Goal: Task Accomplishment & Management: Use online tool/utility

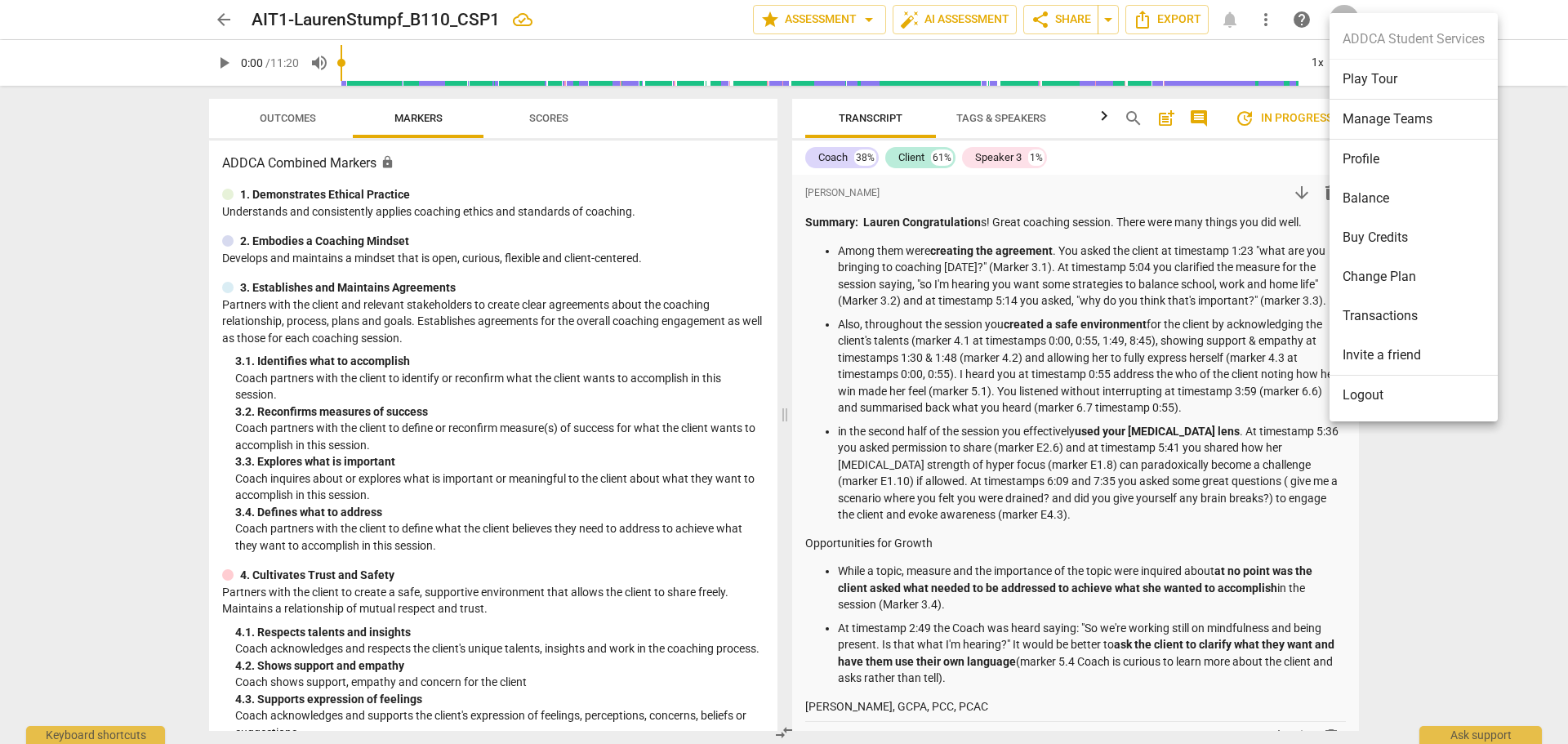
scroll to position [5882, 0]
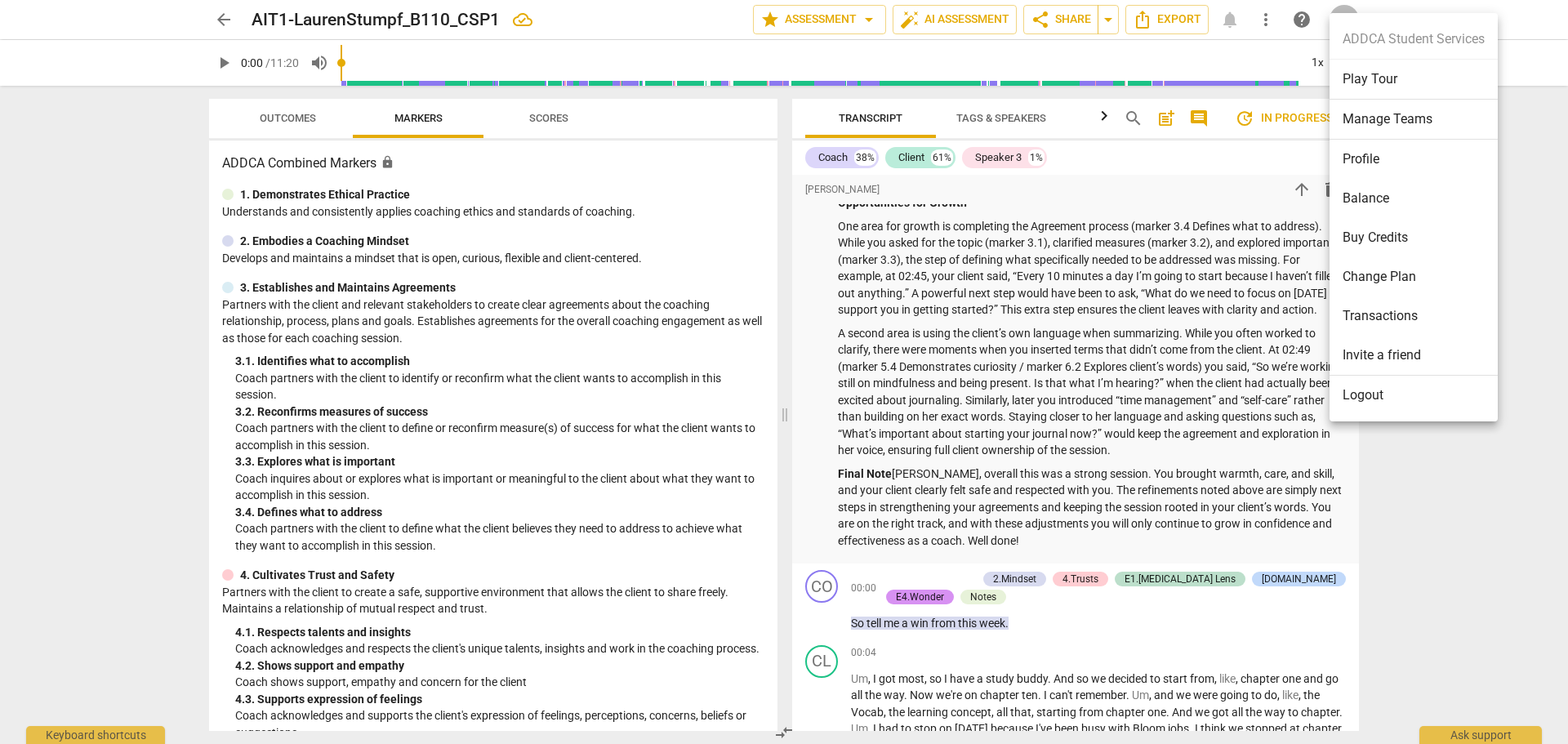
click at [1377, 118] on li "Manage Teams" at bounding box center [1413, 120] width 168 height 40
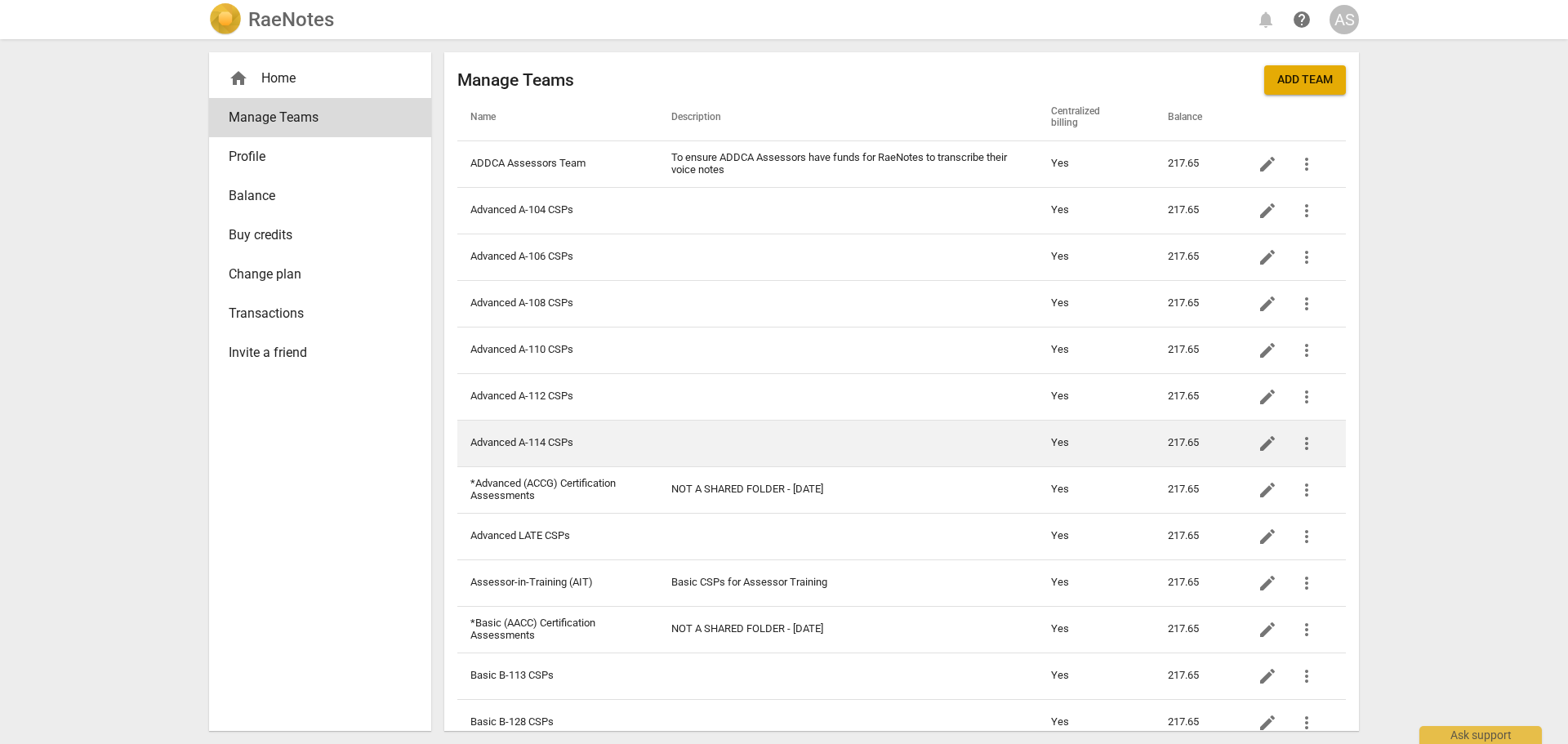
click at [563, 444] on td "Advanced A-114 CSPs" at bounding box center [557, 443] width 201 height 46
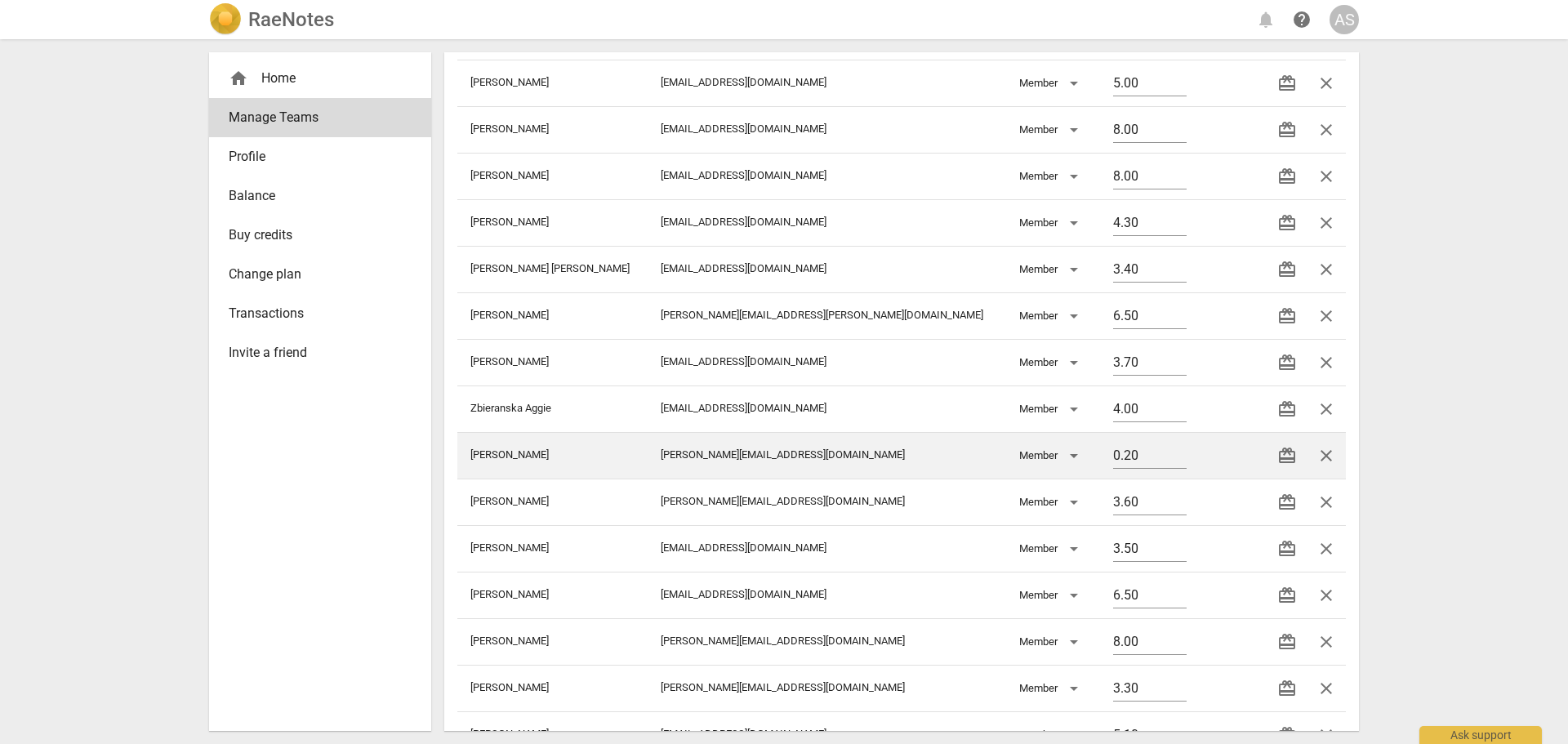
scroll to position [327, 0]
drag, startPoint x: 1101, startPoint y: 457, endPoint x: 999, endPoint y: 458, distance: 102.0
click at [999, 458] on tr "[PERSON_NAME] [PERSON_NAME][EMAIL_ADDRESS][DOMAIN_NAME] Member 0.20 redeem close" at bounding box center [901, 451] width 889 height 46
click at [1113, 457] on input "0.20" at bounding box center [1150, 453] width 74 height 24
drag, startPoint x: 1100, startPoint y: 457, endPoint x: 1057, endPoint y: 457, distance: 43.0
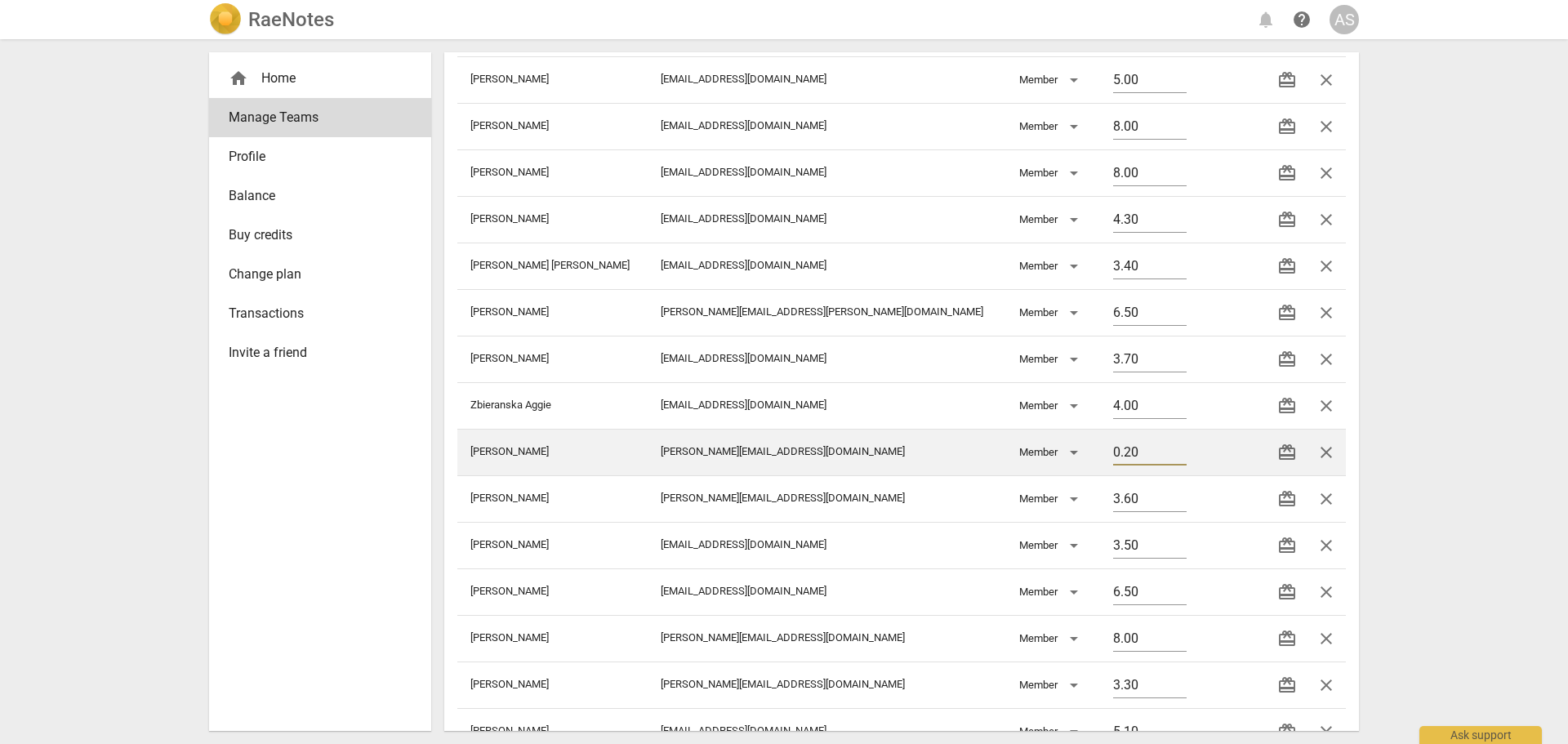
click at [1100, 457] on td "0.20" at bounding box center [1151, 451] width 102 height 46
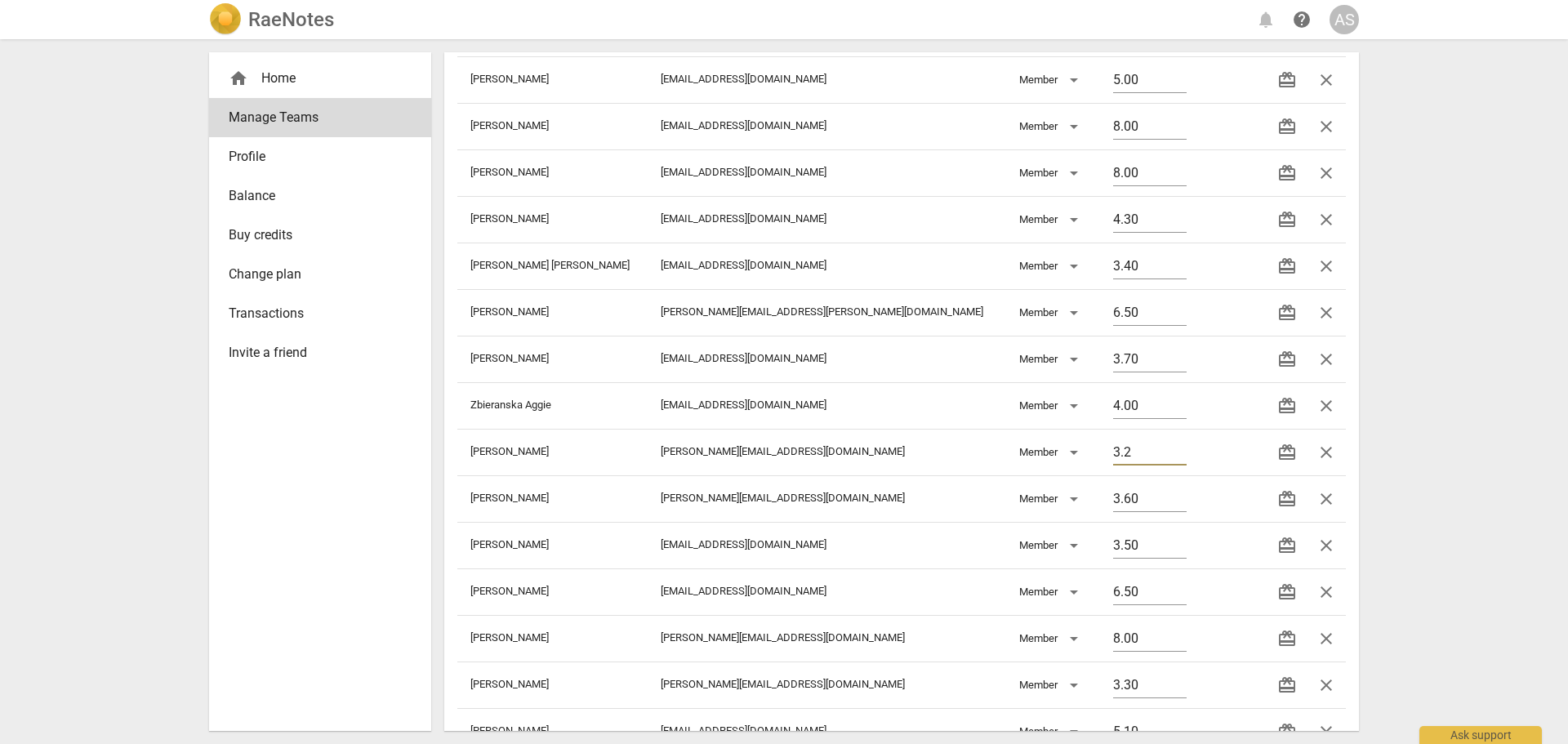
click at [1413, 436] on div "RaeNotes notifications help AS home Home Manage Teams Profile Balance Buy credi…" at bounding box center [784, 372] width 1568 height 744
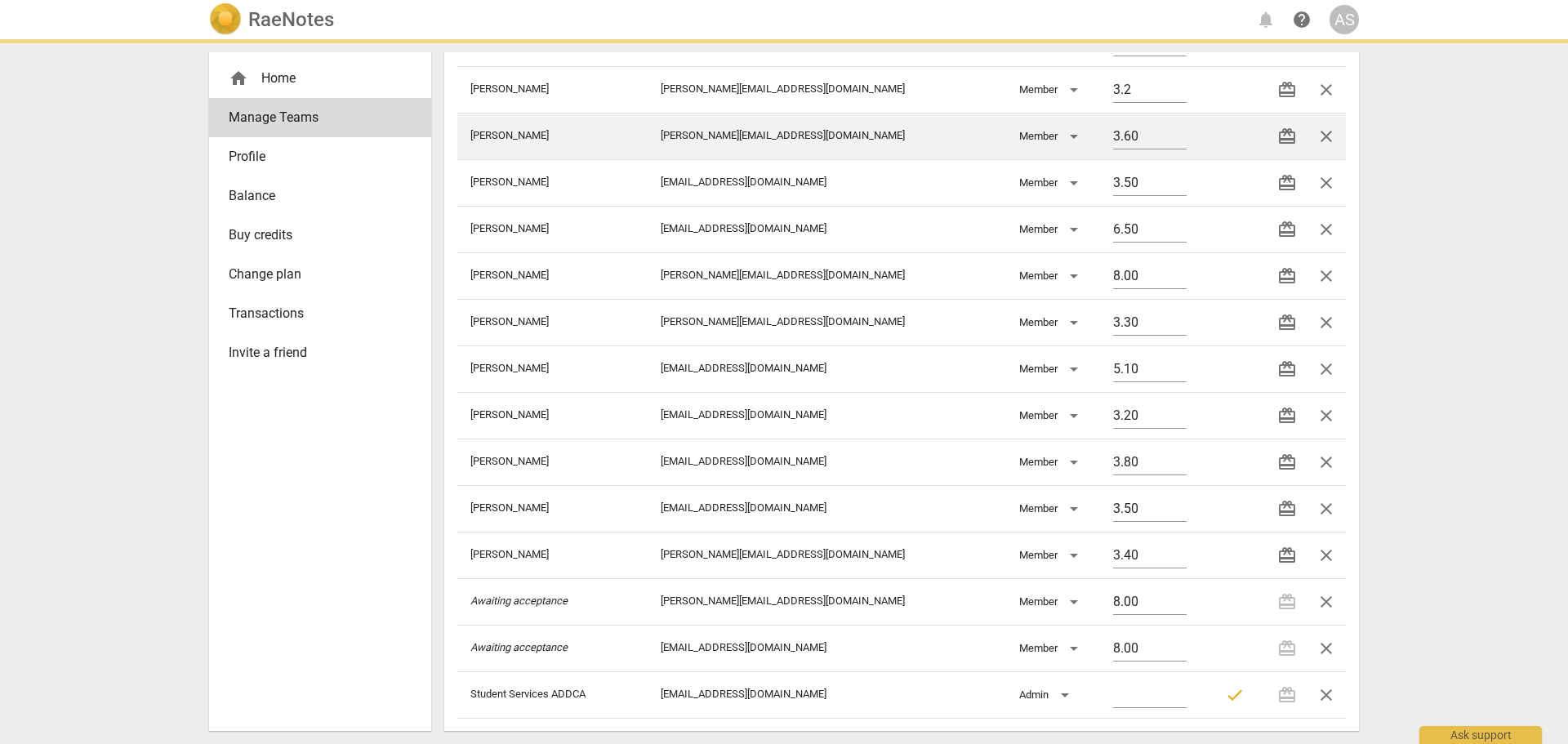
scroll to position [690, 0]
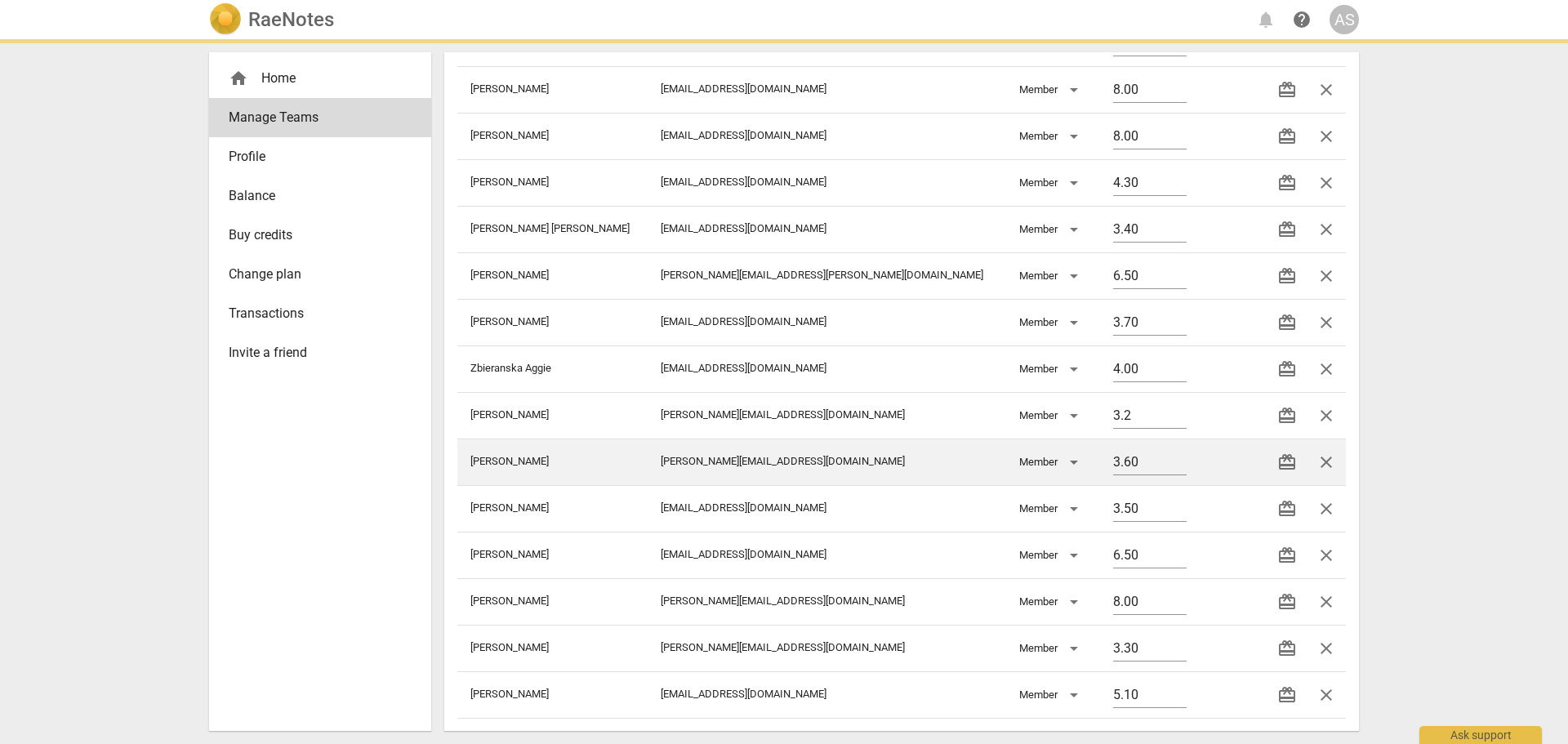
type input "3.20"
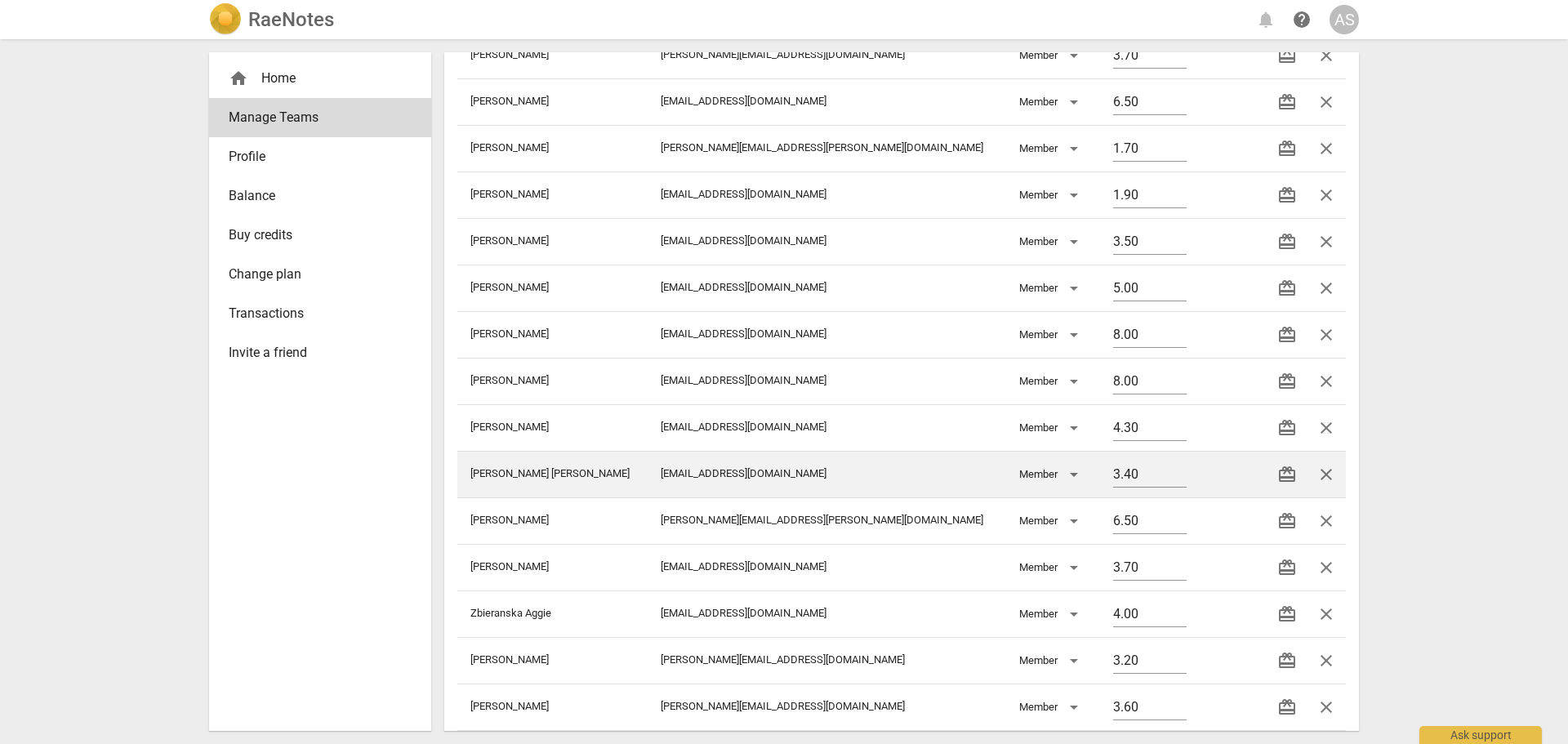
scroll to position [37, 0]
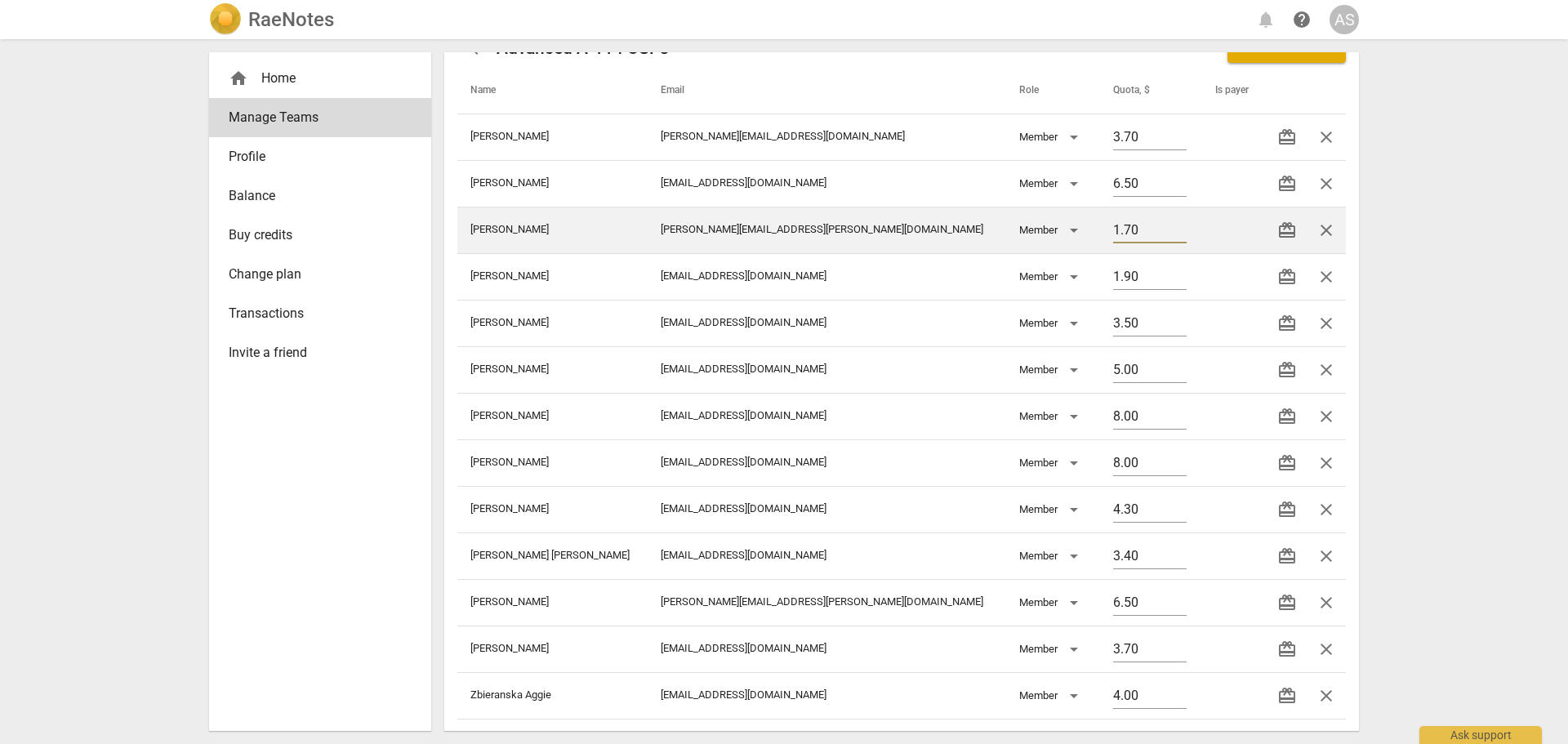
drag, startPoint x: 1104, startPoint y: 221, endPoint x: 1037, endPoint y: 223, distance: 67.0
click at [1037, 223] on tr "[PERSON_NAME] [PERSON_NAME][EMAIL_ADDRESS][PERSON_NAME][DOMAIN_NAME] Member 1.7…" at bounding box center [901, 229] width 889 height 46
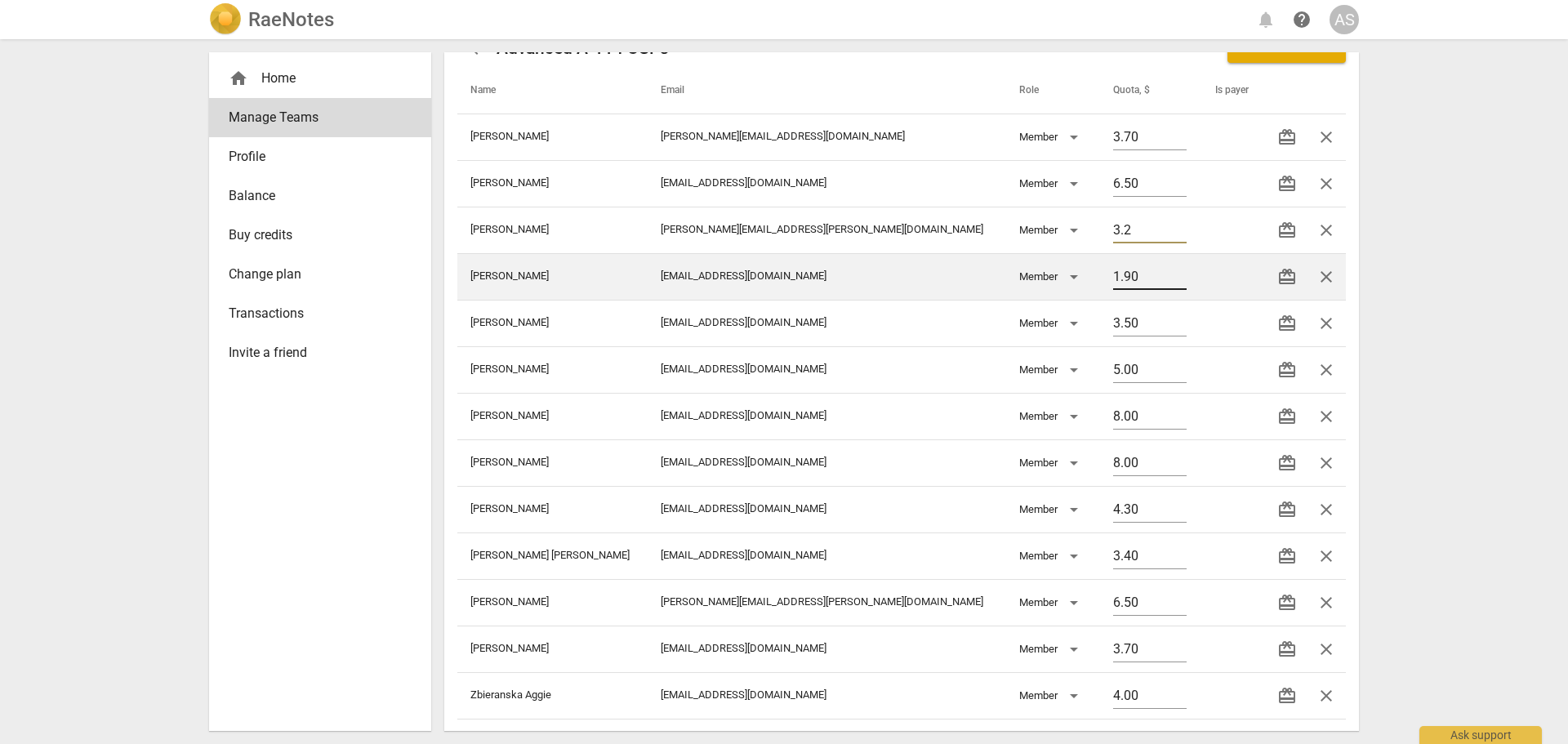
type input "3.2"
drag, startPoint x: 1107, startPoint y: 271, endPoint x: 1011, endPoint y: 270, distance: 96.0
click at [1011, 270] on tr "[PERSON_NAME] [PERSON_NAME][EMAIL_ADDRESS][DOMAIN_NAME] Member 1.90 redeem close" at bounding box center [901, 275] width 889 height 46
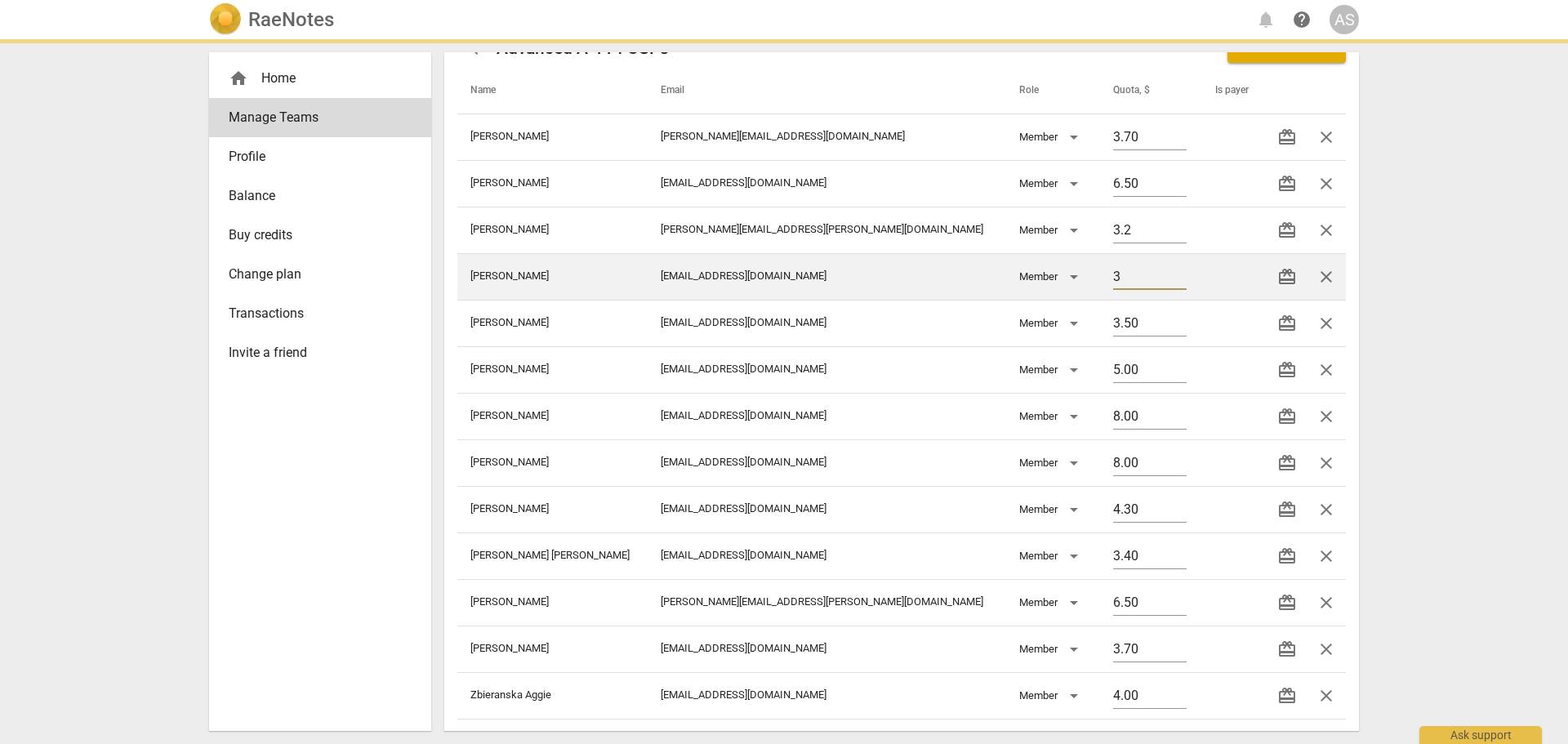
type input "3.2"
type input "3.20"
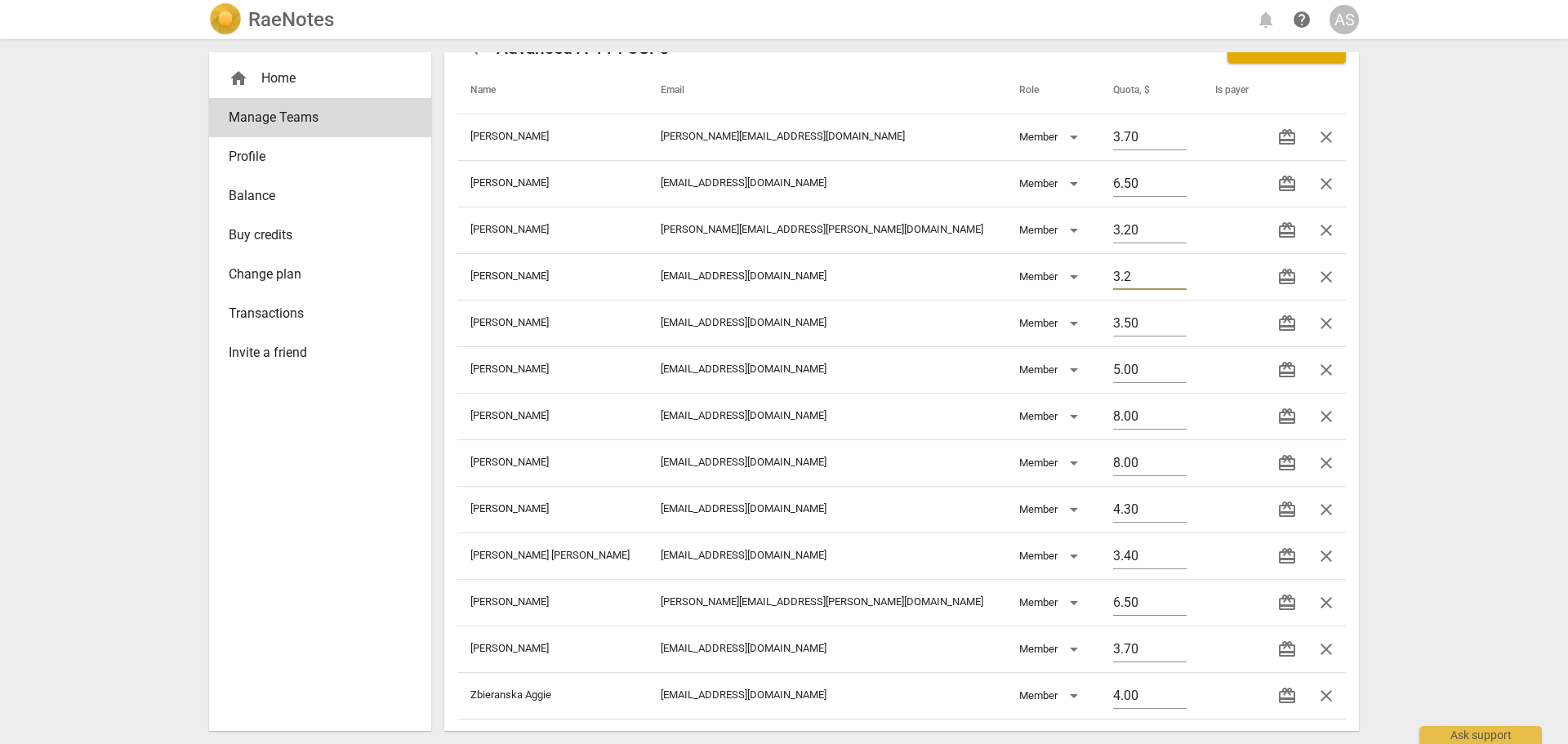
click at [1405, 280] on div "RaeNotes notifications help AS home Home Manage Teams Profile Balance Buy credi…" at bounding box center [784, 372] width 1568 height 744
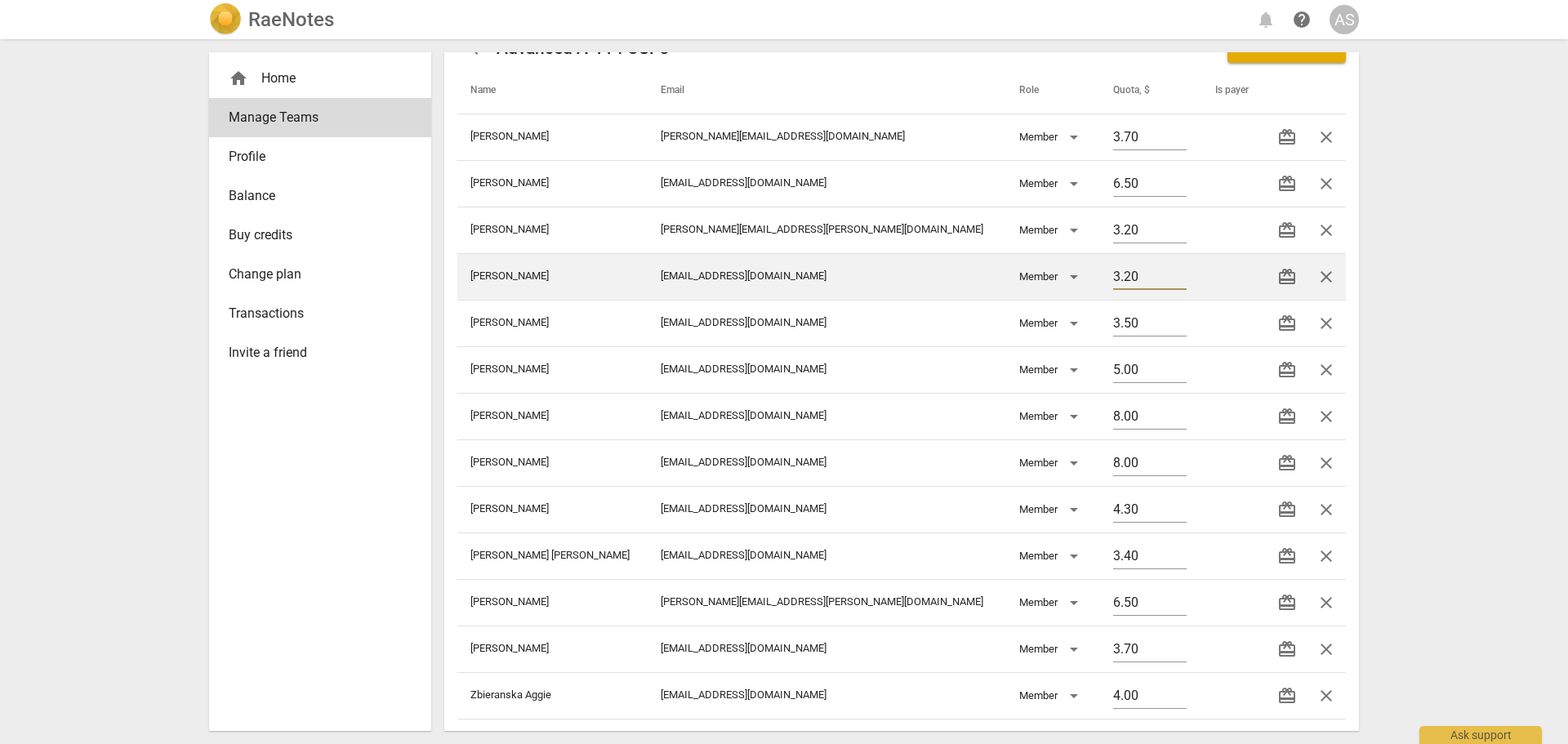
drag, startPoint x: 1099, startPoint y: 279, endPoint x: 1051, endPoint y: 277, distance: 48.0
click at [1054, 278] on tr "[PERSON_NAME] [PERSON_NAME][EMAIL_ADDRESS][DOMAIN_NAME] Member 3.20 redeem close" at bounding box center [901, 275] width 889 height 46
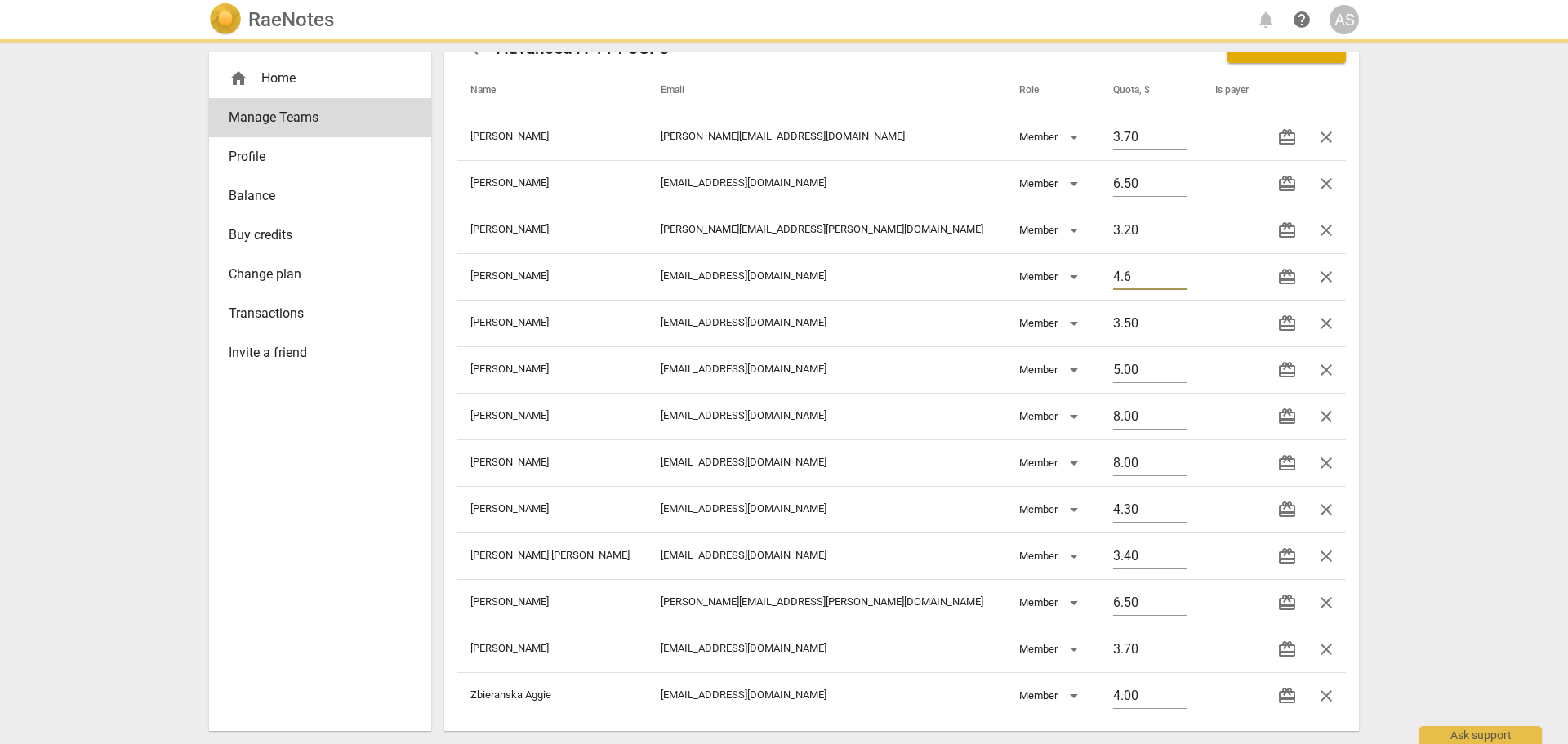
click at [1506, 363] on div "RaeNotes notifications help AS home Home Manage Teams Profile Balance Buy credi…" at bounding box center [784, 372] width 1568 height 744
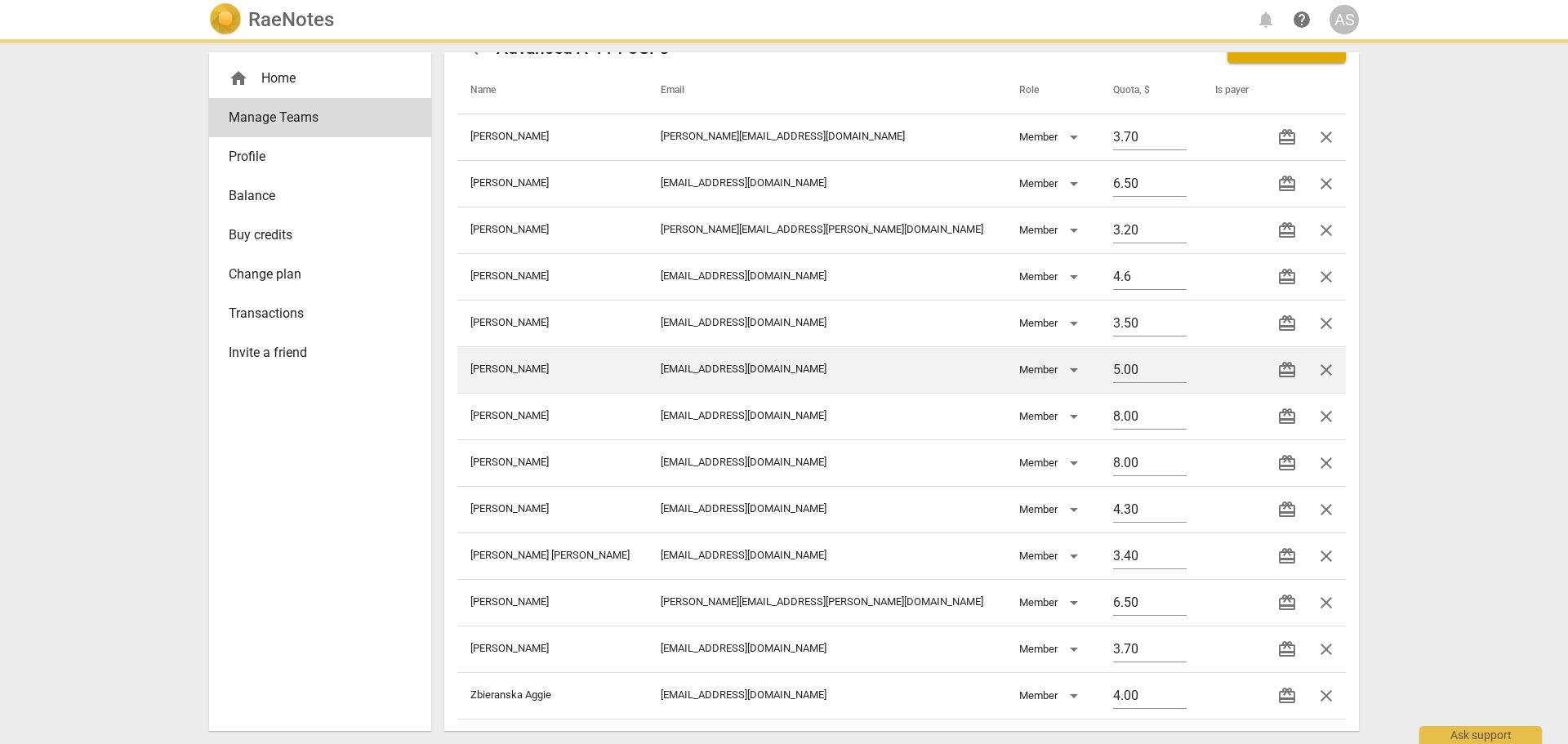
type input "4.60"
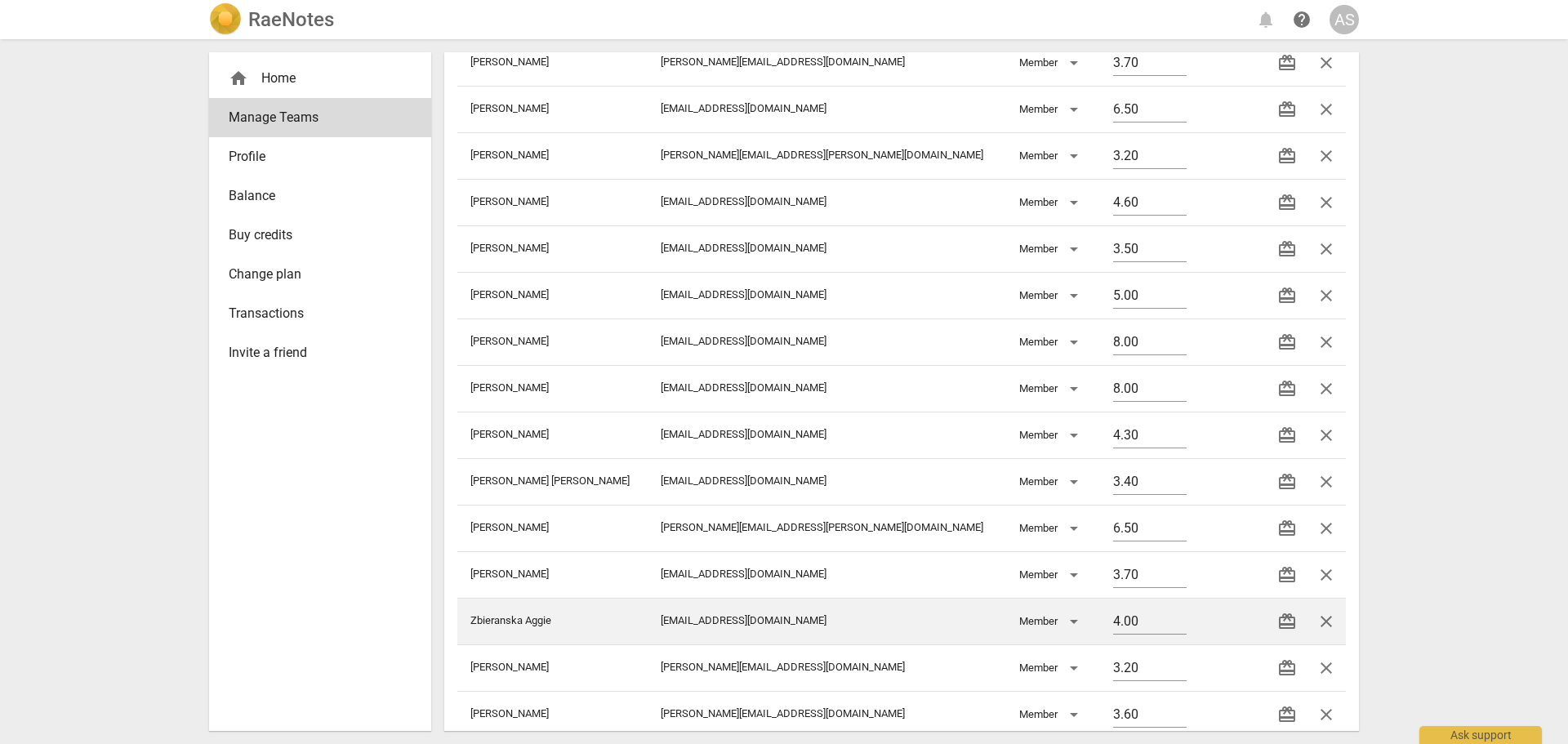
scroll to position [200, 0]
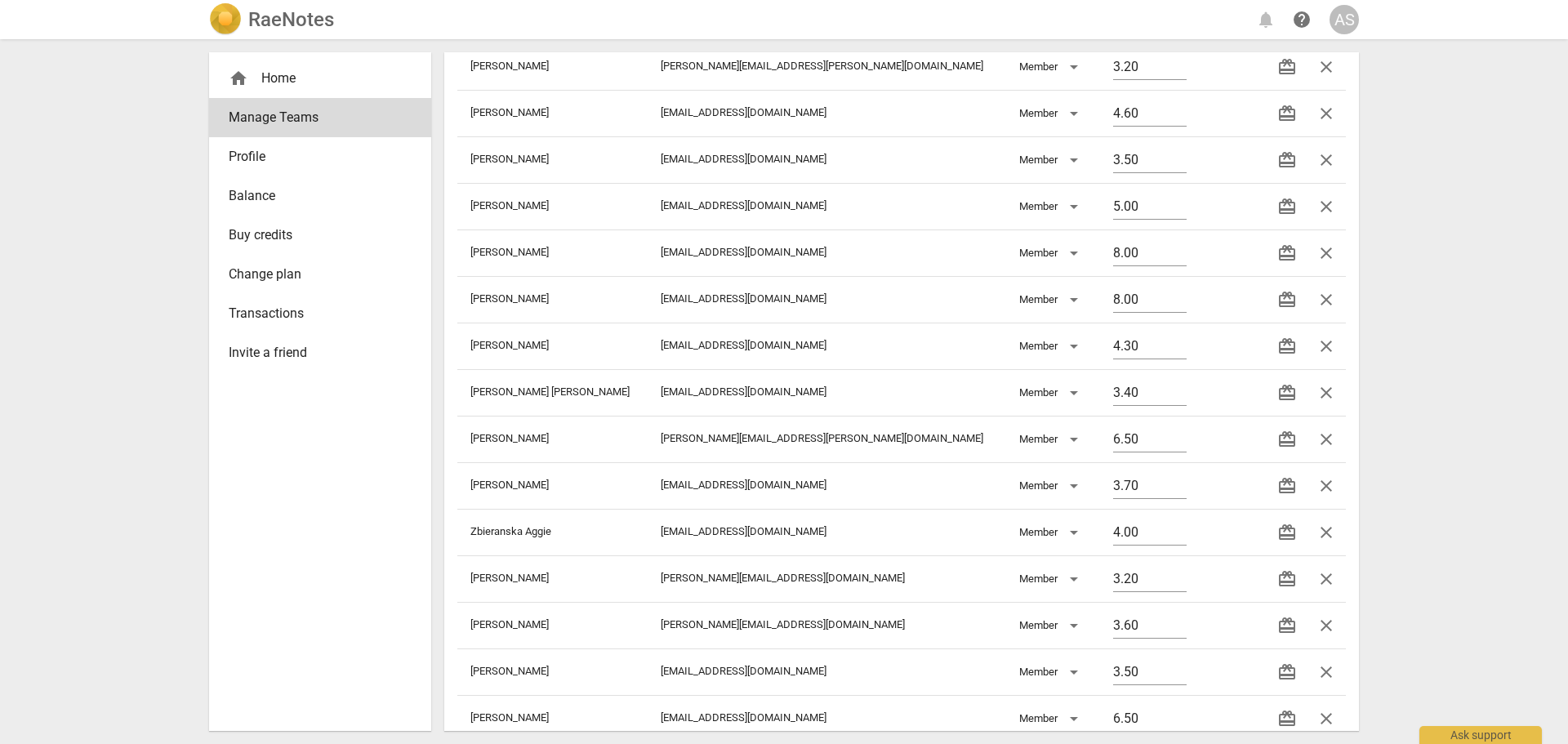
click at [245, 12] on div "RaeNotes" at bounding box center [271, 19] width 125 height 33
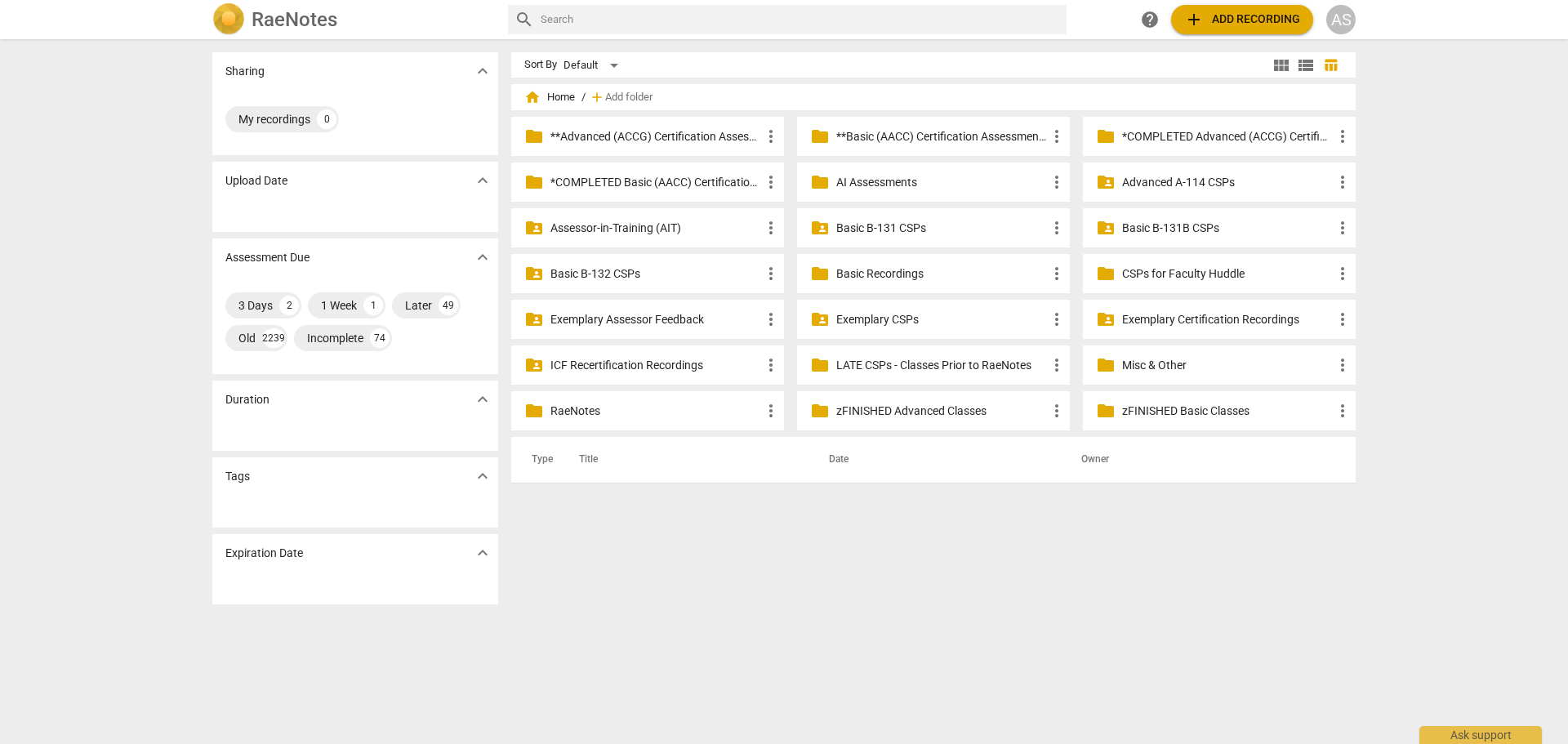
click at [1176, 186] on p "Advanced A-114 CSPs" at bounding box center [1227, 182] width 211 height 17
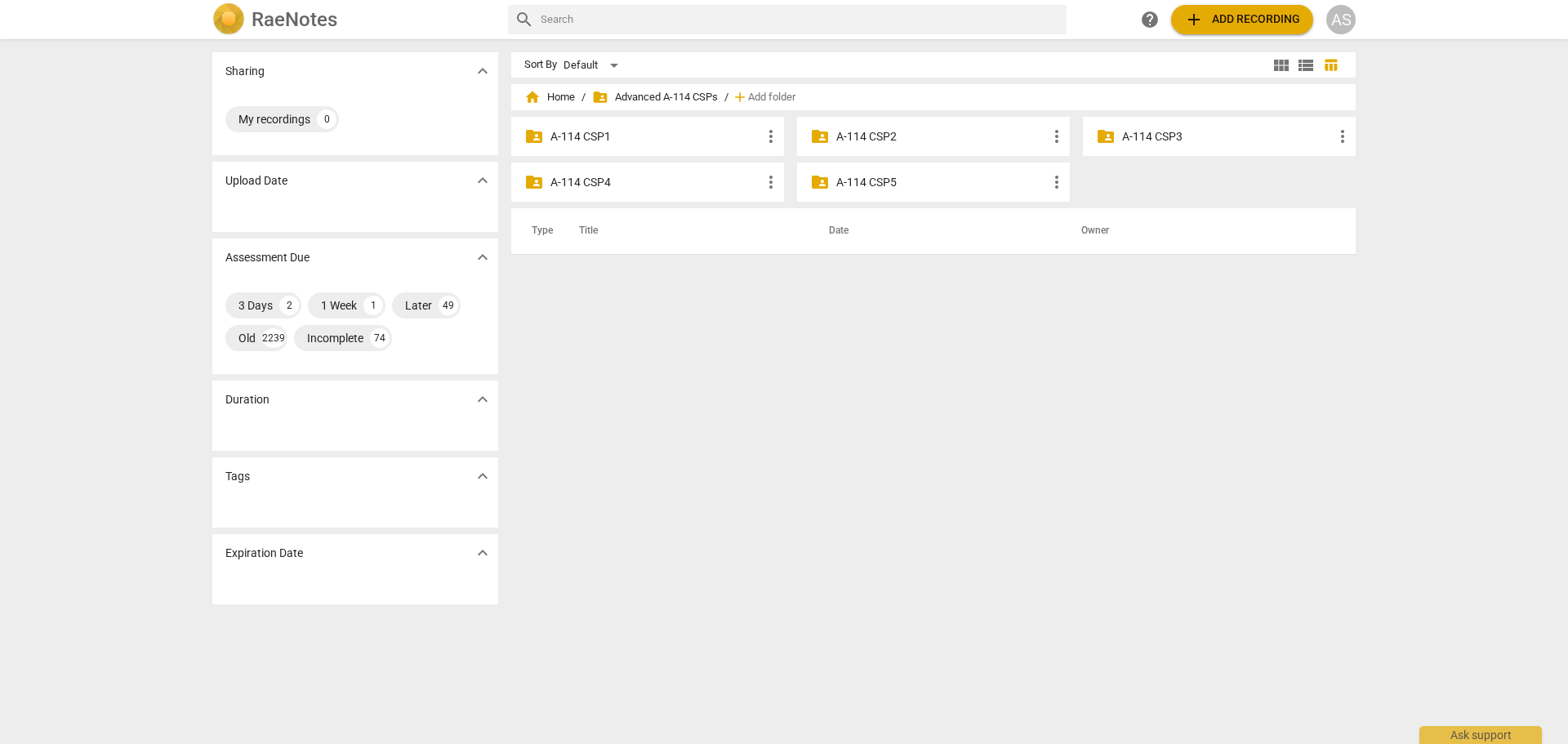
click at [665, 181] on p "A-114 CSP4" at bounding box center [655, 182] width 211 height 17
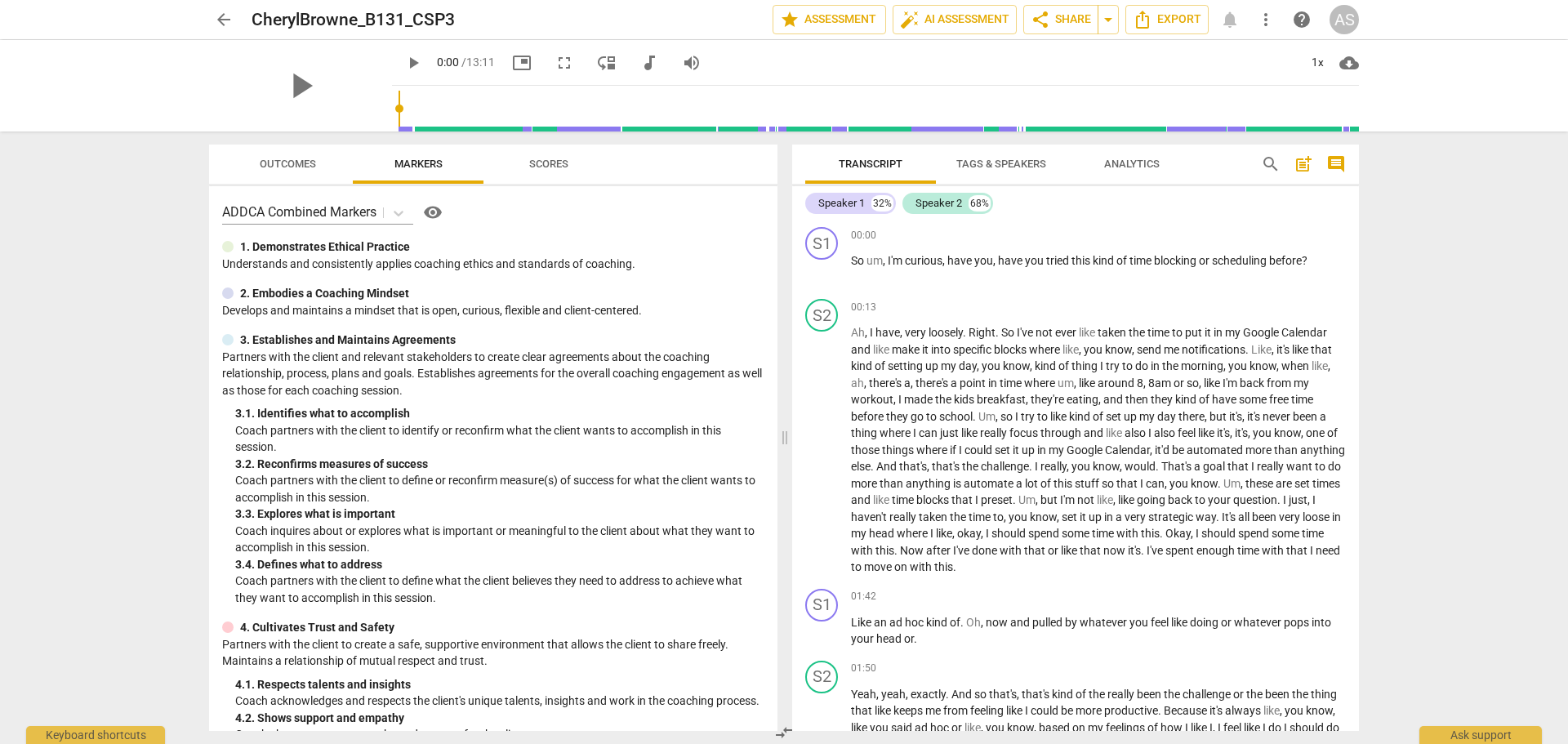
click at [222, 17] on span "arrow_back" at bounding box center [223, 19] width 19 height 19
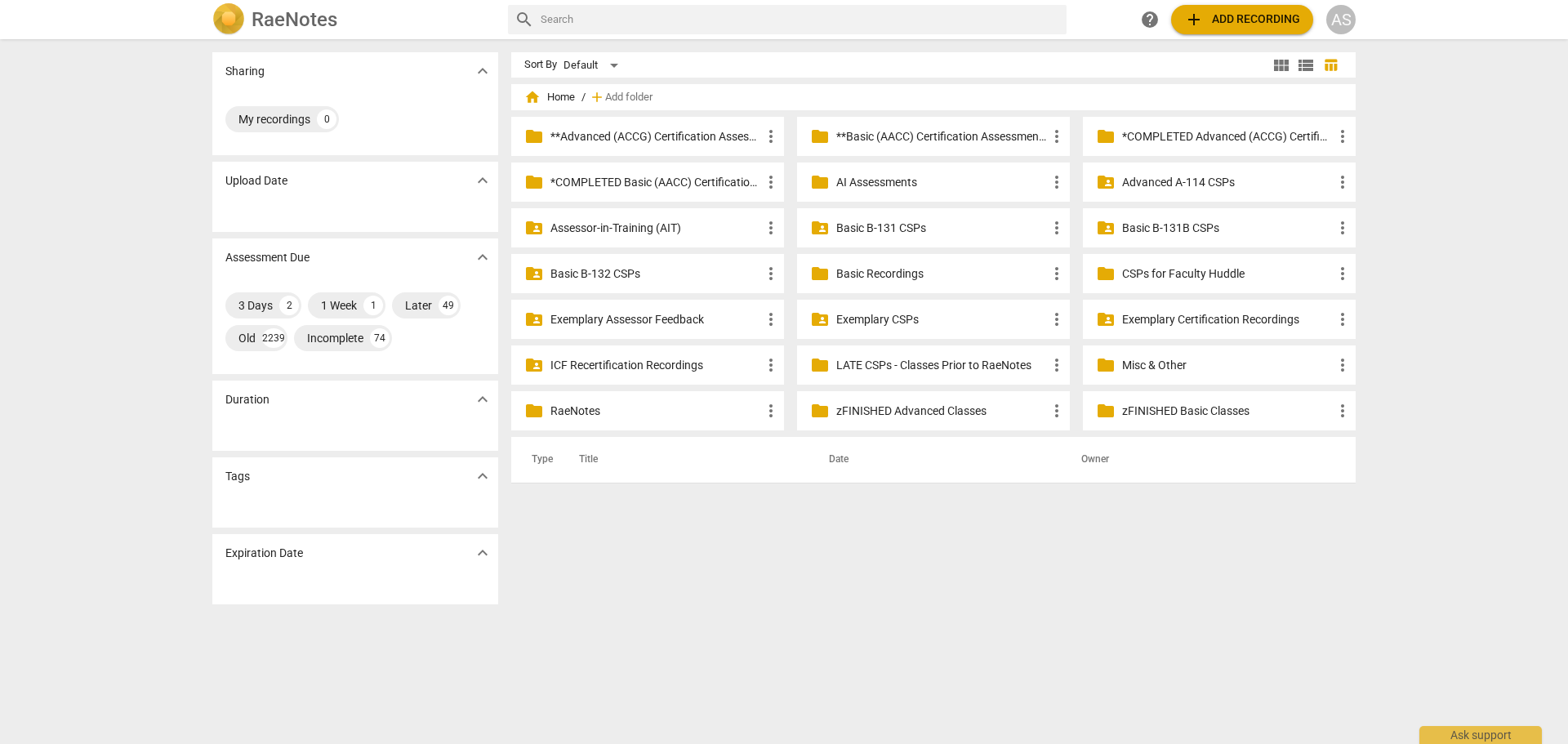
click at [972, 228] on p "Basic B-131 CSPs" at bounding box center [941, 228] width 211 height 17
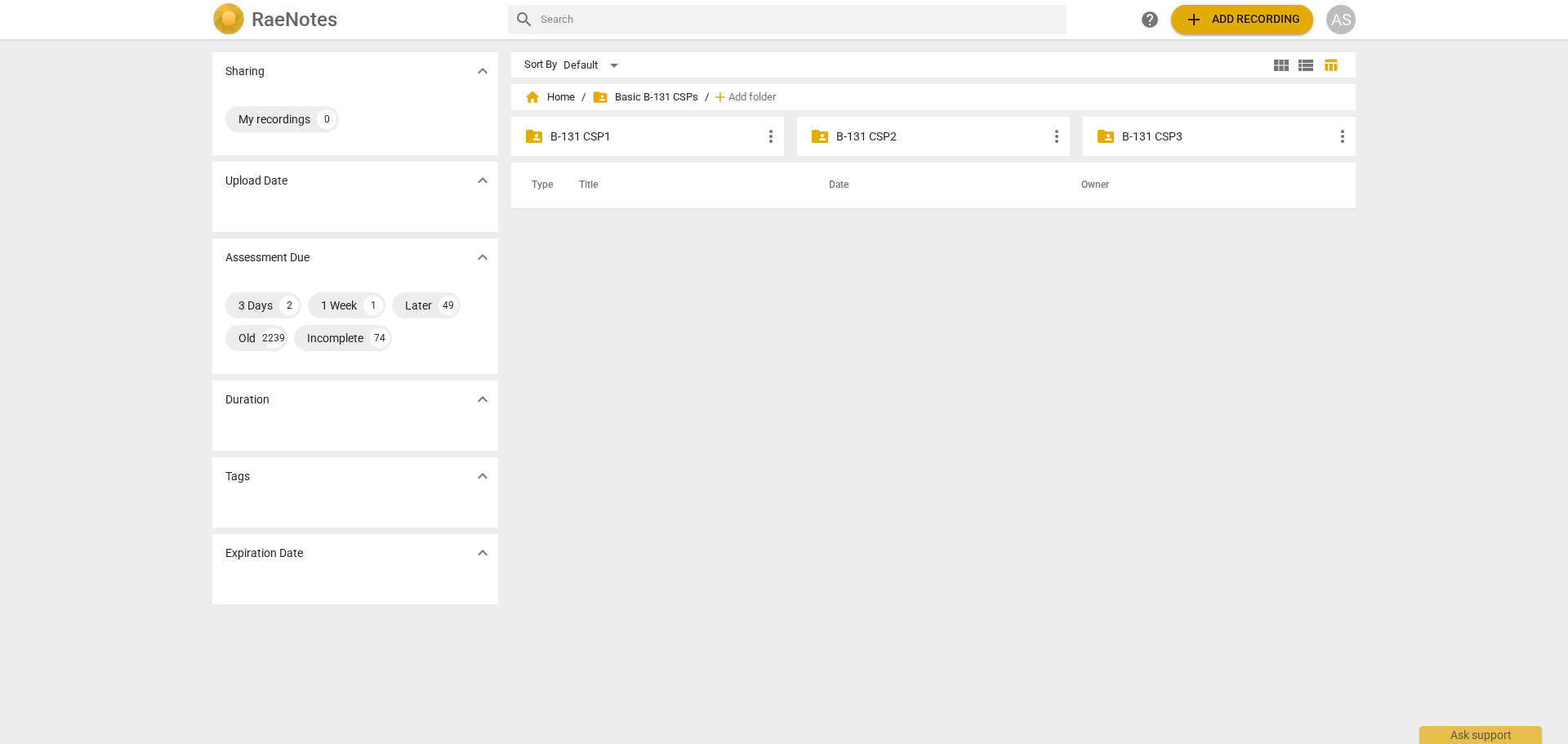
click at [1225, 142] on p "B-131 CSP3" at bounding box center [1227, 137] width 211 height 17
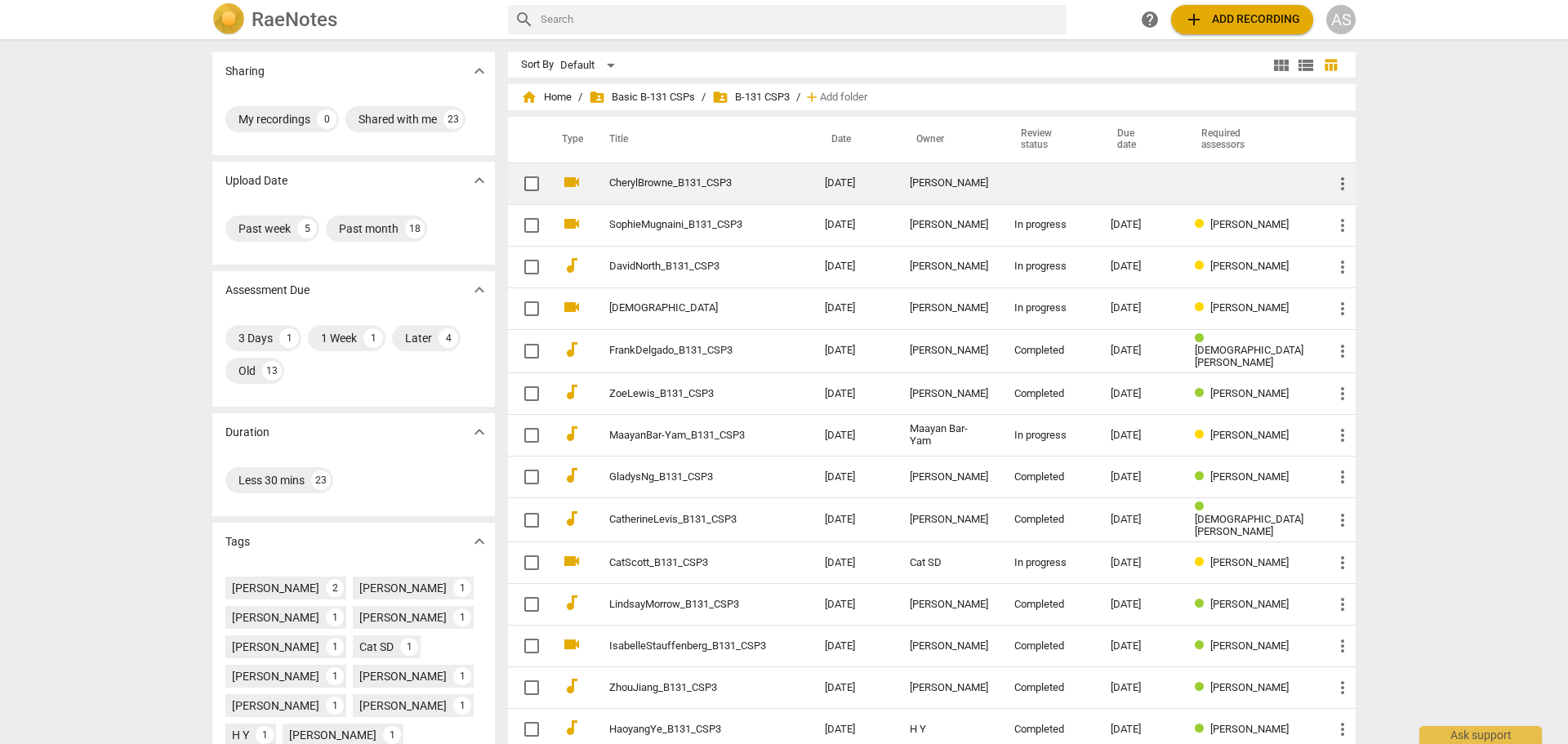
click at [1041, 185] on td at bounding box center [1049, 183] width 97 height 42
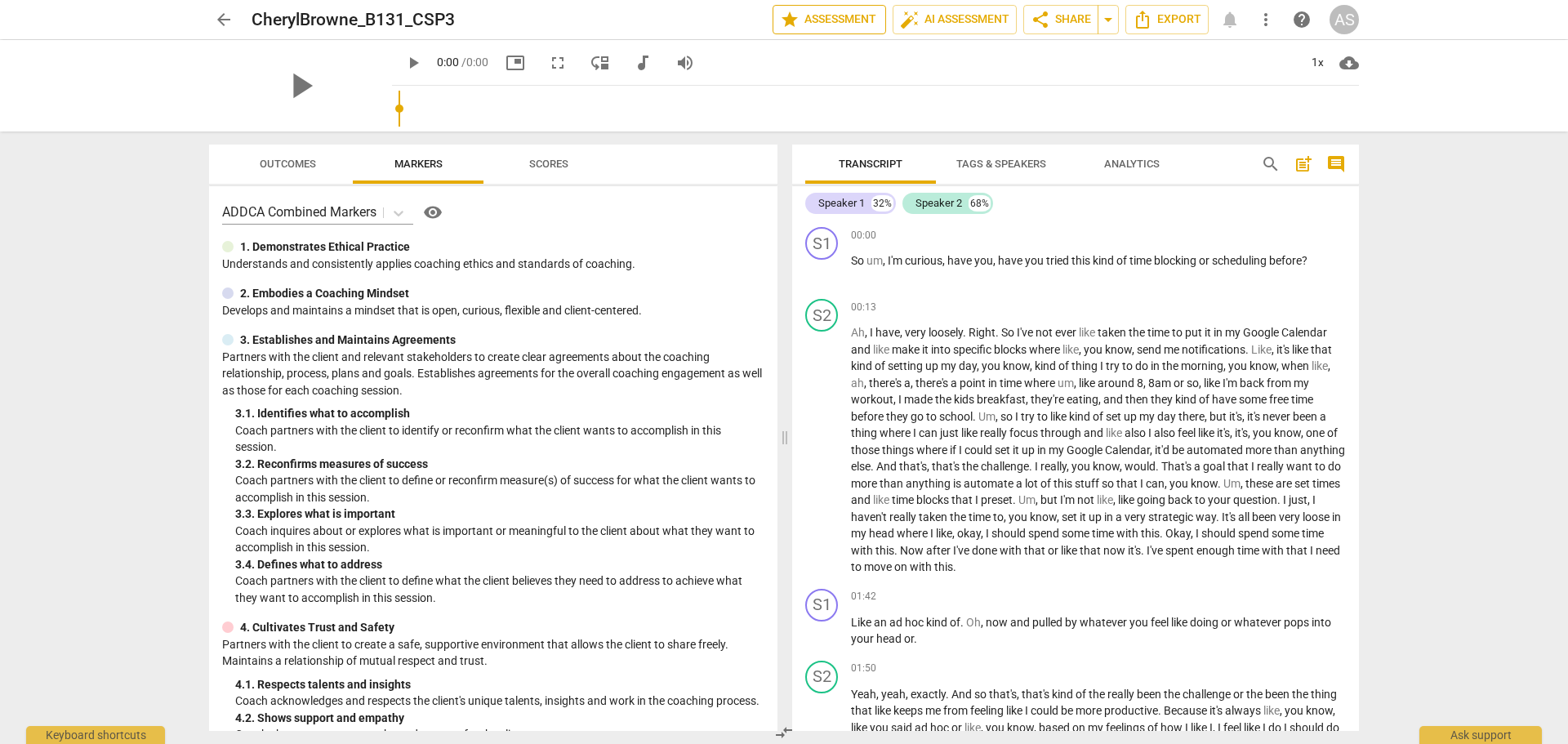
click at [803, 17] on span "star Assessment" at bounding box center [830, 19] width 99 height 19
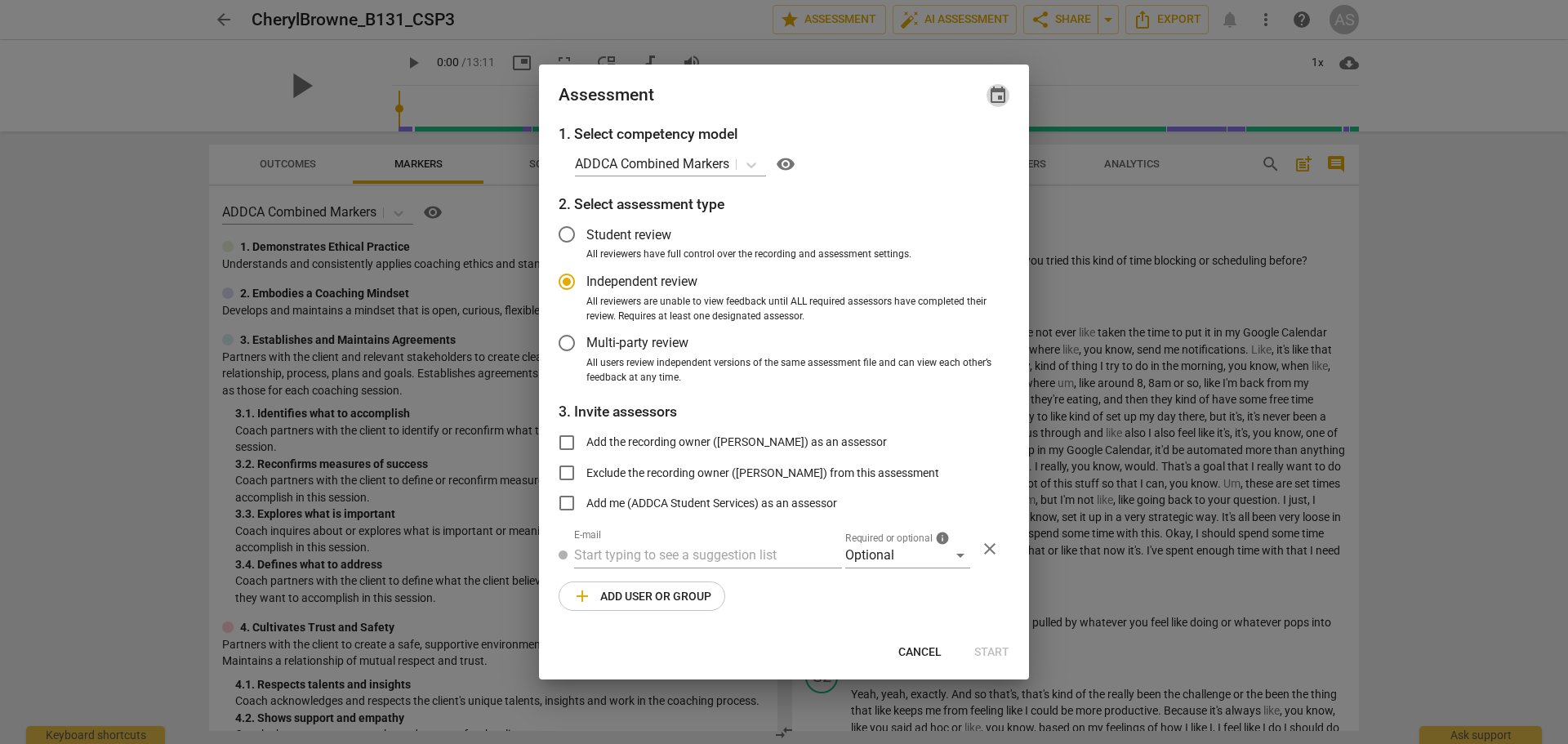
click at [997, 91] on span "event" at bounding box center [997, 95] width 19 height 19
radio input "false"
click at [952, 148] on input "date" at bounding box center [899, 151] width 114 height 24
type input "2025-09-26"
click at [847, 102] on div at bounding box center [784, 372] width 1568 height 744
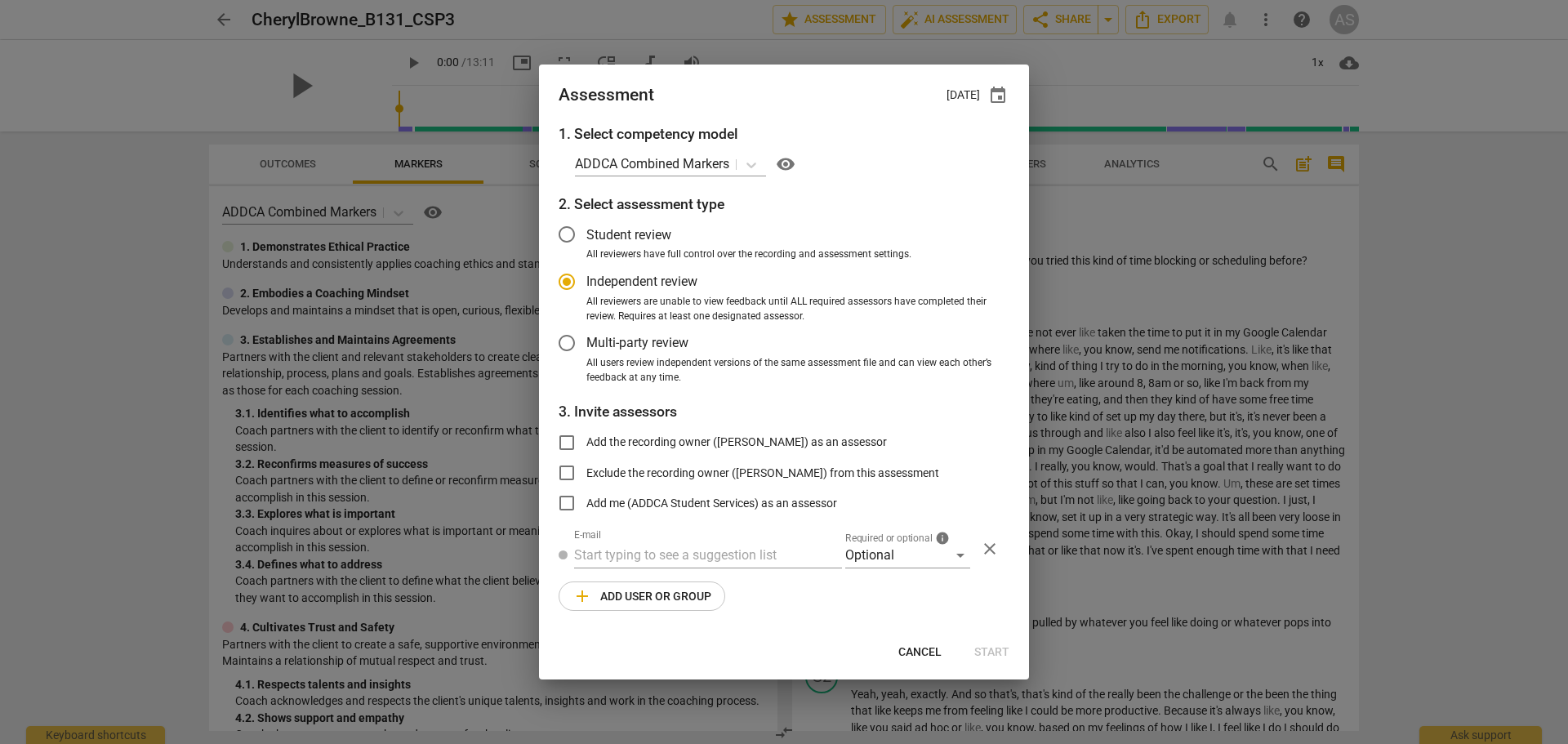
click at [906, 570] on div "1. Select competency model ADDCA Combined Markers visibility 2. Select assessme…" at bounding box center [784, 377] width 490 height 508
click at [906, 563] on div "Optional" at bounding box center [907, 555] width 125 height 26
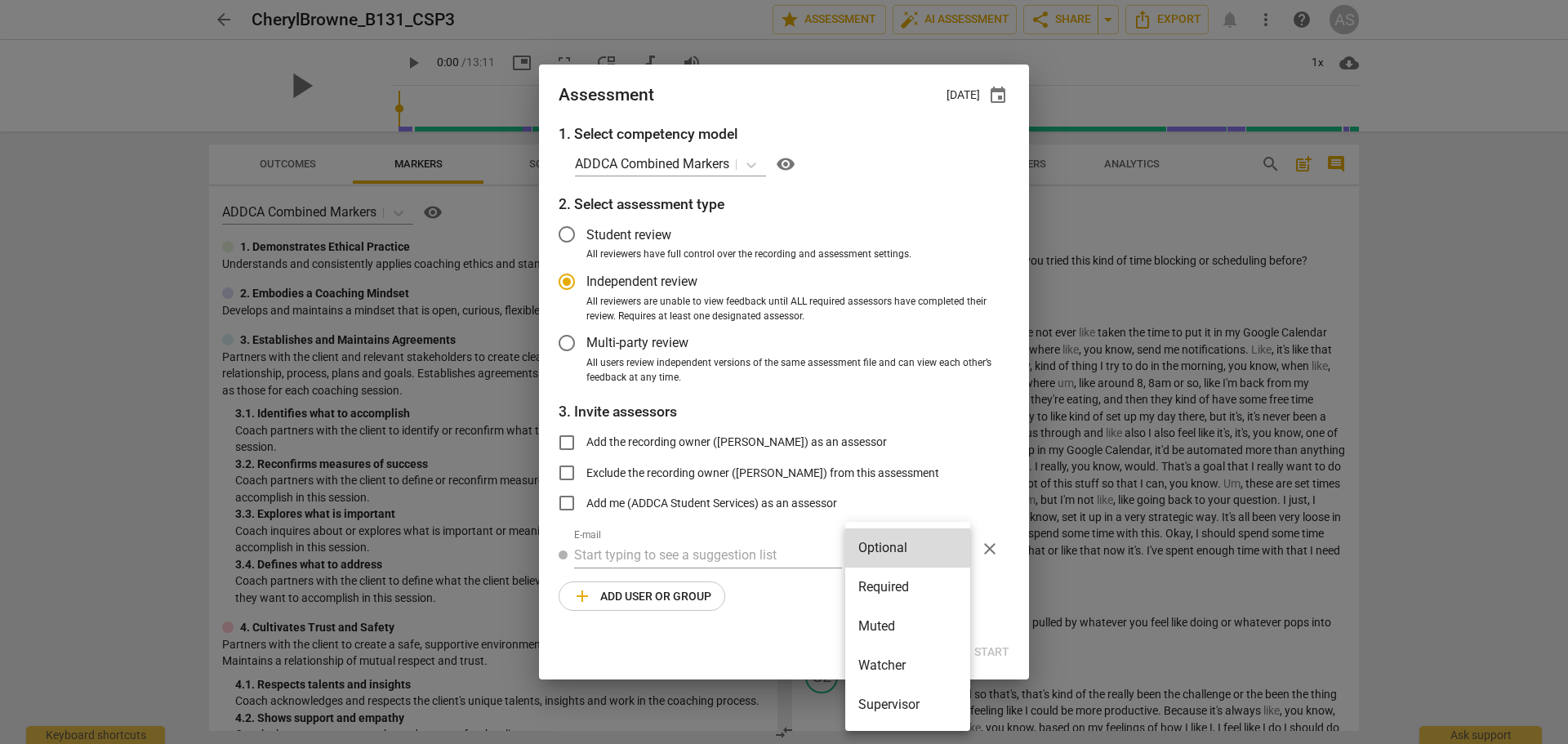
click at [911, 578] on li "Required" at bounding box center [907, 587] width 125 height 39
radio input "false"
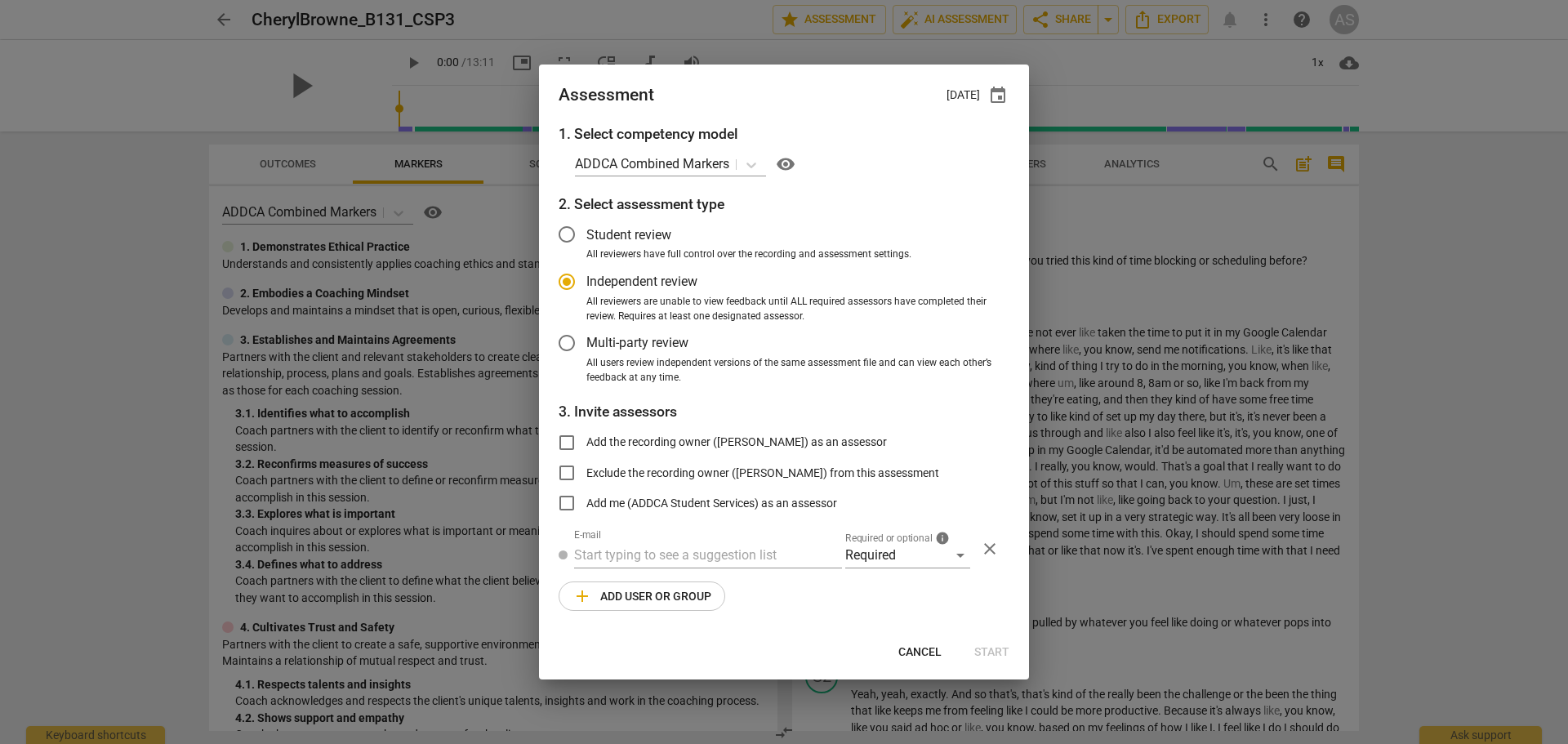
click at [754, 574] on div "1. Select competency model ADDCA Combined Markers visibility 2. Select assessme…" at bounding box center [784, 377] width 490 height 508
click at [754, 0] on body "arrow_back CherylBrowne_B131_CSP3 edit star Assessment auto_fix_high AI Assessm…" at bounding box center [784, 0] width 1568 height 0
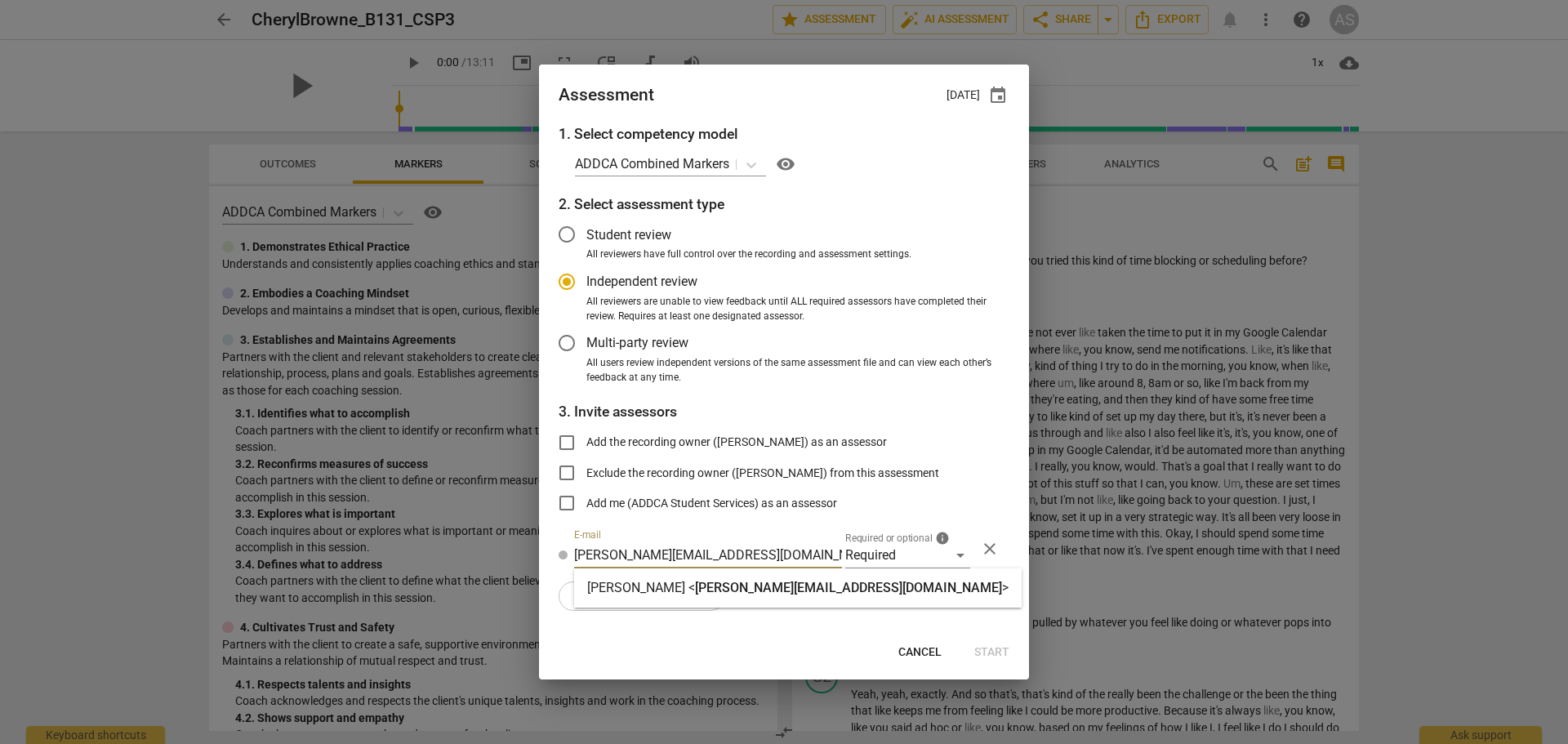
type input "caroline@addca.com"
click at [736, 589] on span "caroline@addca.com" at bounding box center [848, 587] width 307 height 15
radio input "false"
type input "Caroline Maguire <caroline@addca.com>"
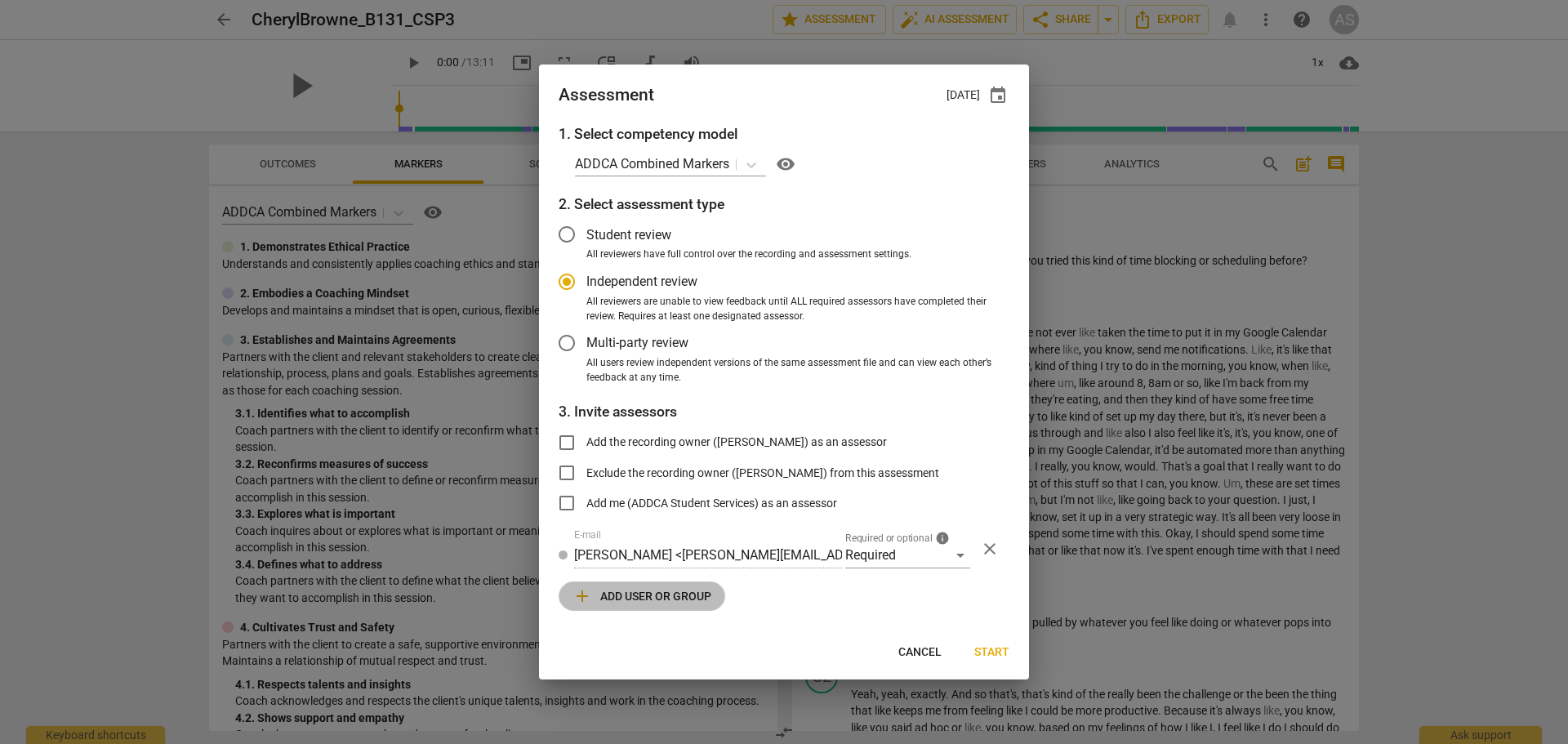
click at [665, 592] on span "add Add user or group" at bounding box center [642, 595] width 139 height 19
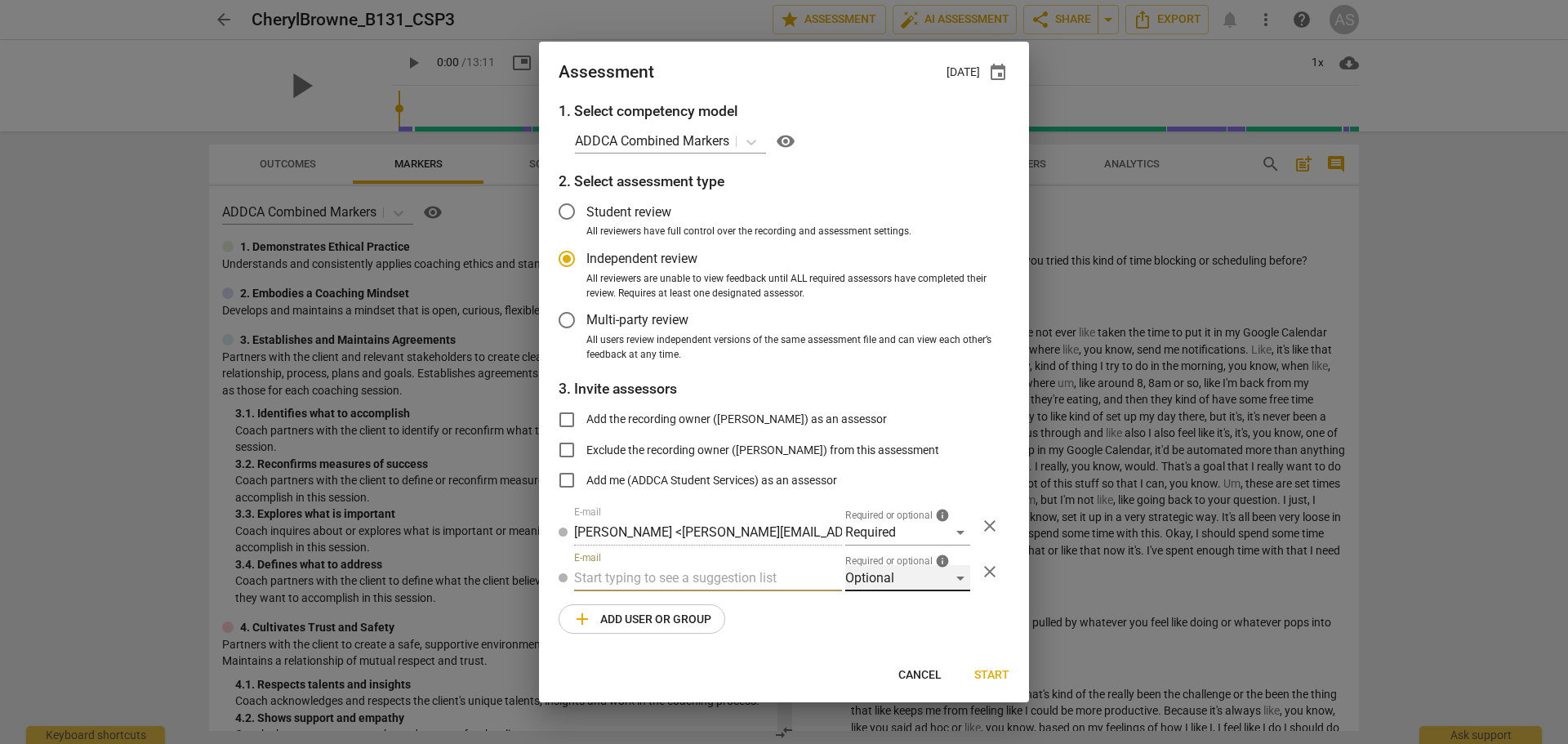
click at [872, 579] on div "Optional" at bounding box center [907, 578] width 125 height 26
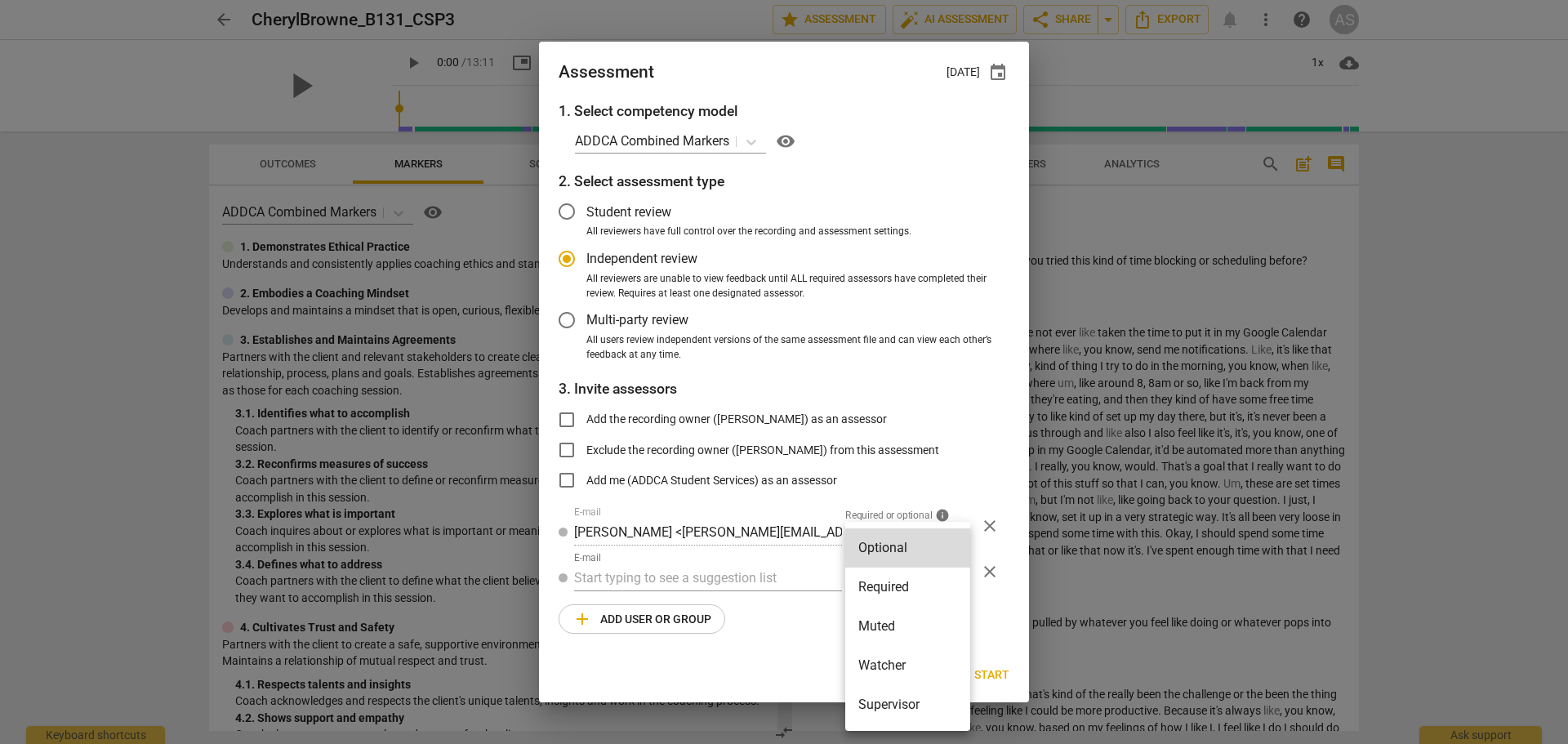
click at [882, 623] on li "Muted" at bounding box center [907, 626] width 125 height 39
radio input "false"
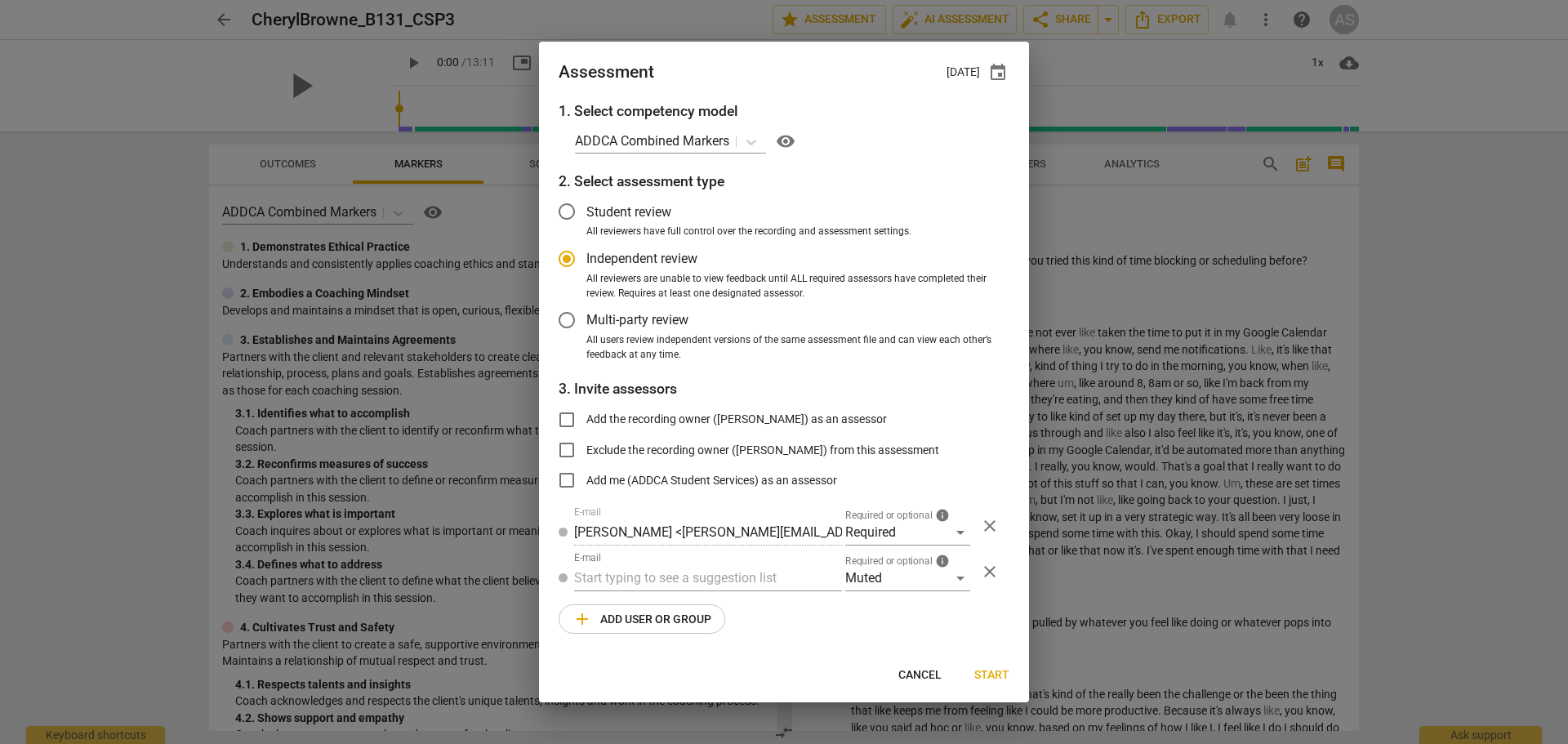
click at [748, 595] on div "1. Select competency model ADDCA Combined Markers visibility 2. Select assessme…" at bounding box center [784, 377] width 490 height 553
click at [748, 584] on input "text" at bounding box center [708, 578] width 268 height 26
type input "131"
click at [744, 604] on div "Basic B- 131 CSPs" at bounding box center [708, 610] width 268 height 39
radio input "false"
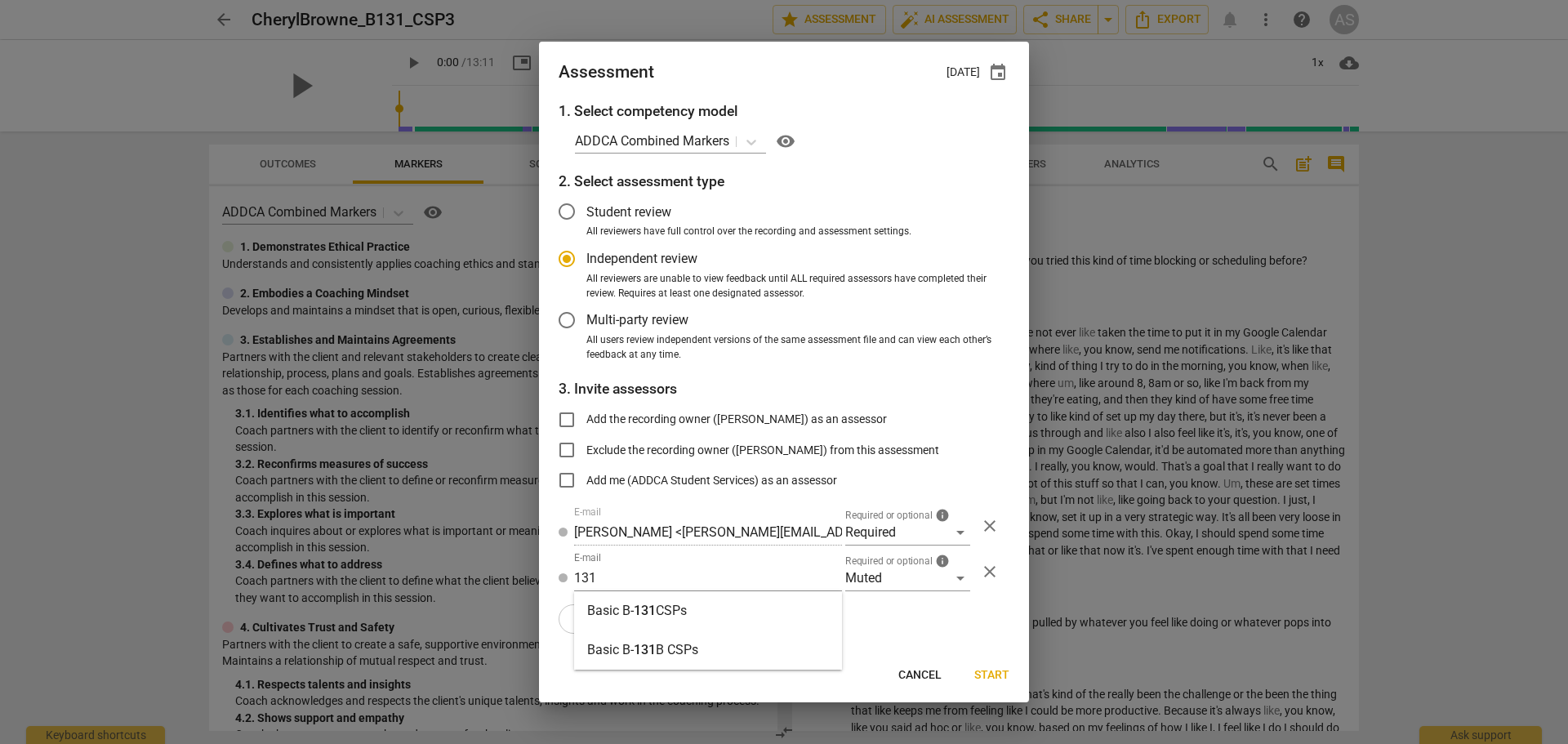
type input "Basic B-131 CSPs"
click at [987, 676] on span "Start" at bounding box center [992, 674] width 35 height 16
radio input "false"
type input "Sophie Mugnaini <sophiemugnaini92@gmail.com>"
type input "Maayan Bar-Yam <playsculptor@gmail.com>"
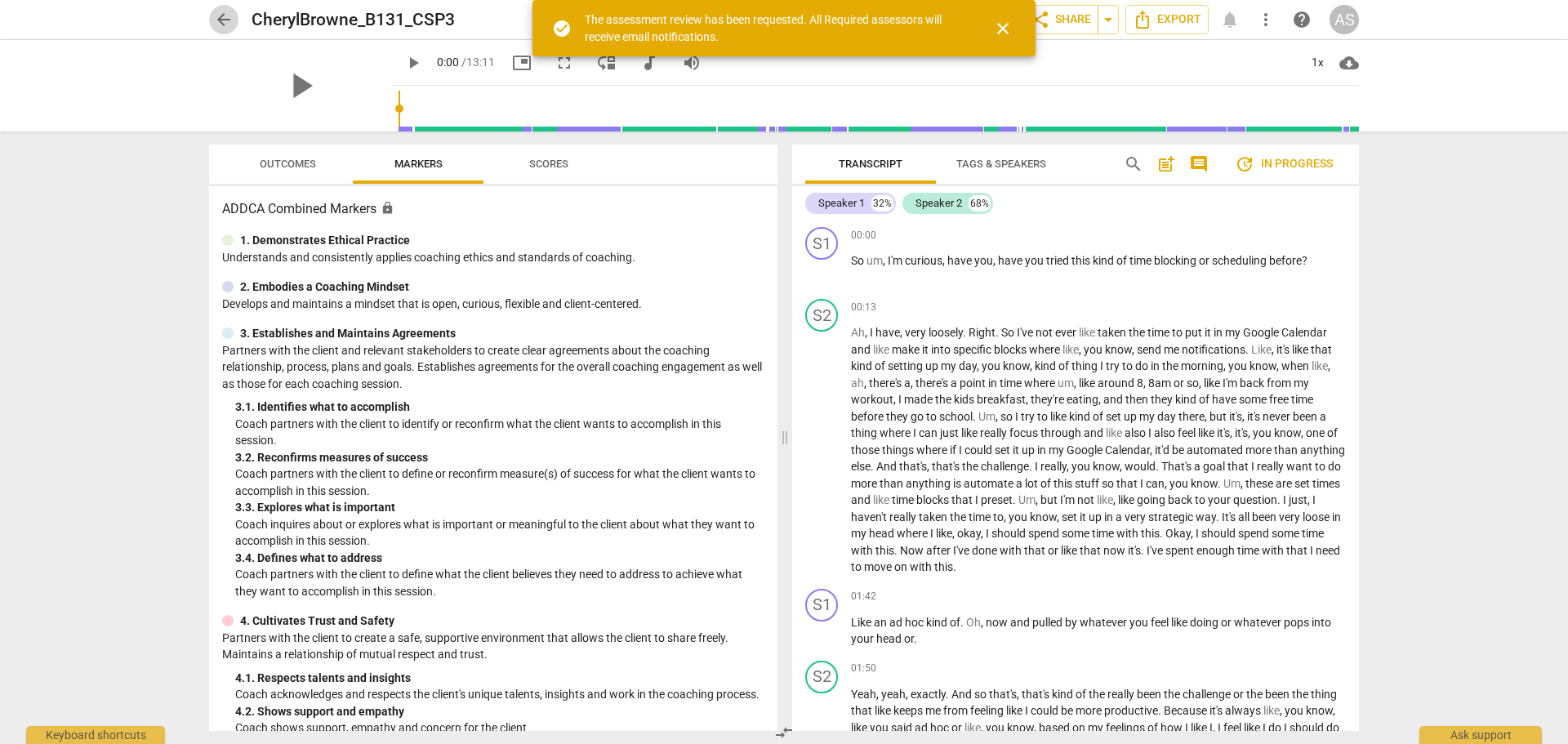
click at [221, 15] on span "arrow_back" at bounding box center [223, 19] width 19 height 19
